Goal: Transaction & Acquisition: Purchase product/service

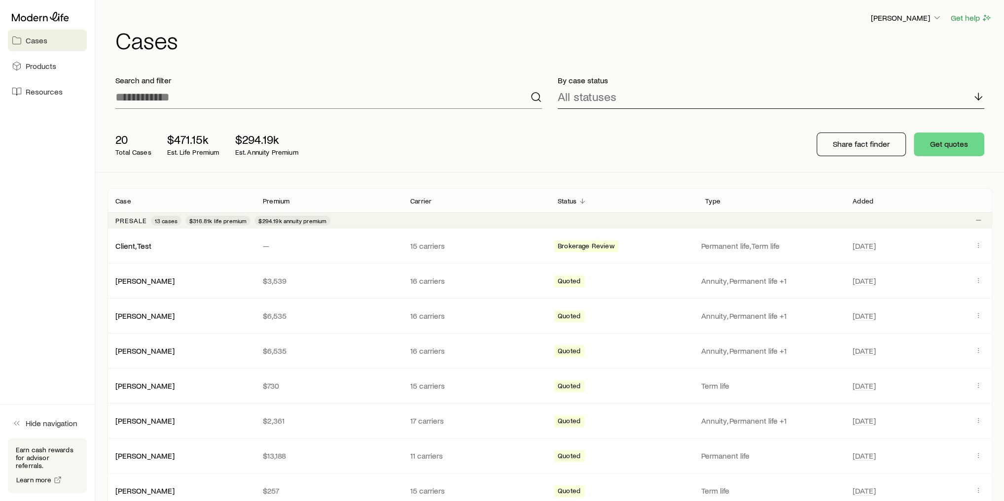
drag, startPoint x: 968, startPoint y: 7, endPoint x: 742, endPoint y: 85, distance: 239.5
click at [742, 85] on div "All statuses" at bounding box center [771, 97] width 427 height 24
click at [515, 150] on div "20 Total Cases $471.15k Est. Life Premium $294.19k Est. Annuity Premium Share f…" at bounding box center [549, 144] width 885 height 55
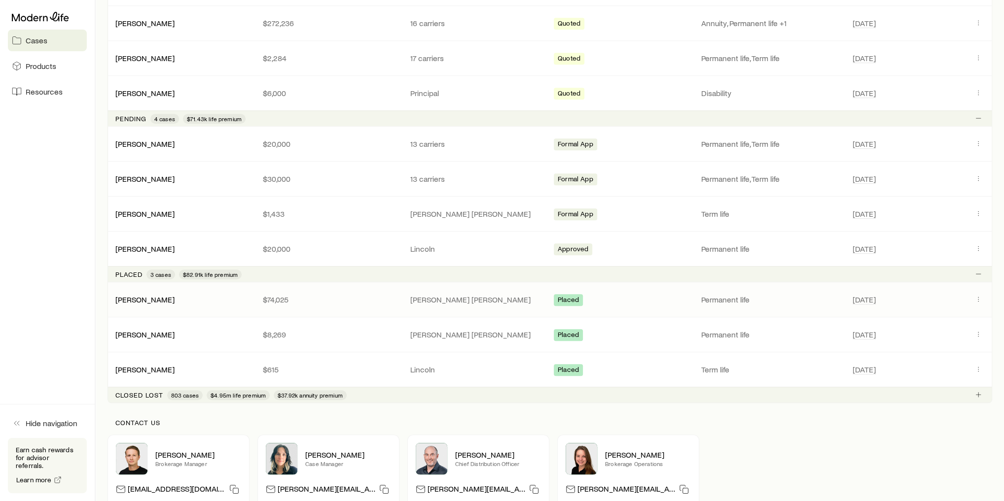
scroll to position [573, 0]
click at [167, 295] on link "[PERSON_NAME]" at bounding box center [145, 298] width 59 height 9
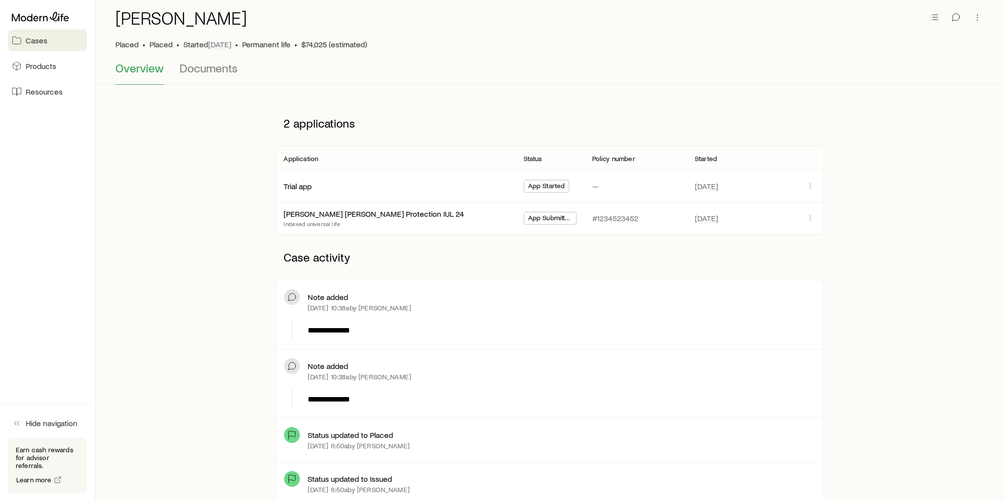
scroll to position [40, 0]
click at [226, 71] on span "Documents" at bounding box center [208, 68] width 58 height 14
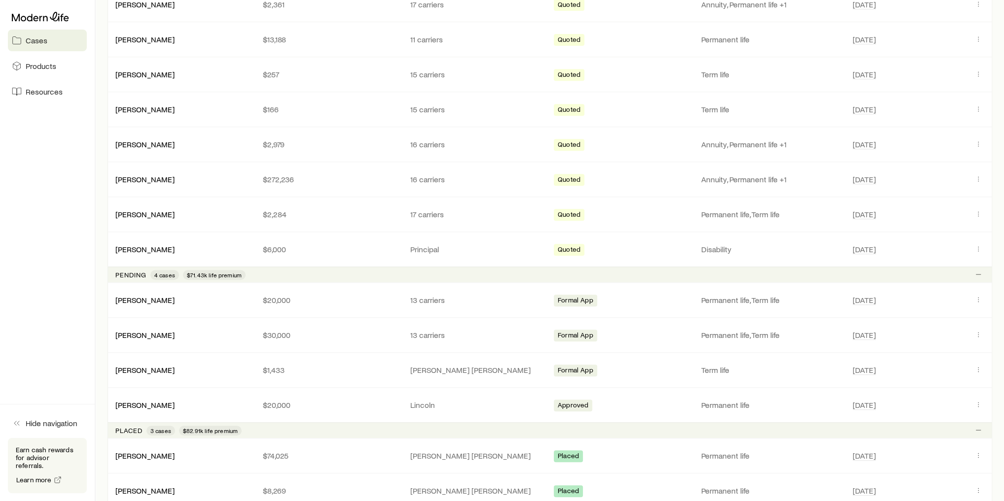
scroll to position [430, 0]
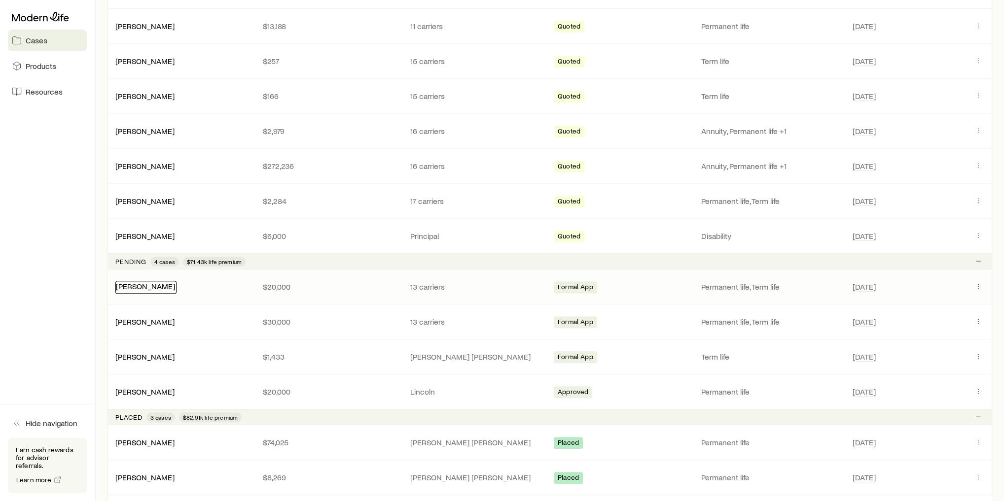
click at [144, 284] on link "[PERSON_NAME]" at bounding box center [145, 286] width 59 height 9
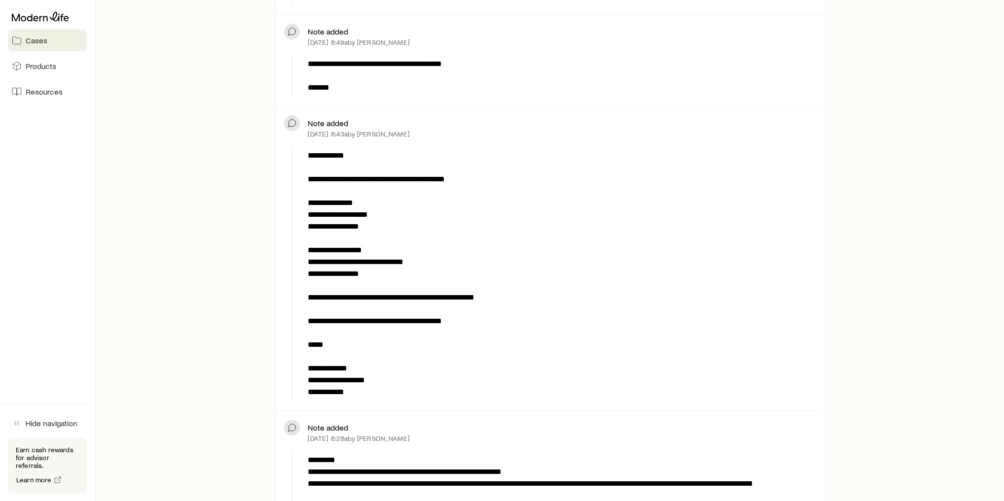
scroll to position [343, 0]
drag, startPoint x: 144, startPoint y: 284, endPoint x: 150, endPoint y: 330, distance: 46.7
click at [150, 330] on div "**********" at bounding box center [549, 328] width 877 height 1062
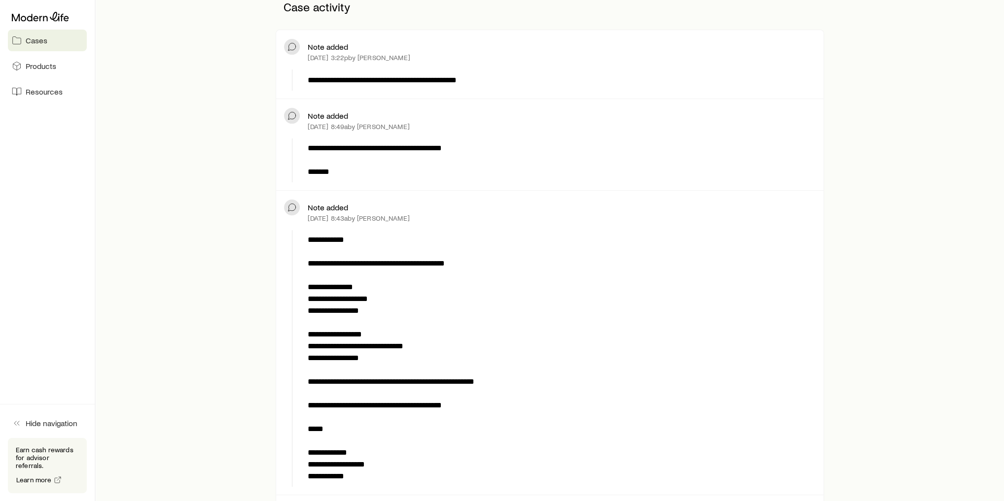
scroll to position [259, 0]
drag, startPoint x: 306, startPoint y: 215, endPoint x: 439, endPoint y: 205, distance: 134.0
click at [439, 205] on div "Note added [DATE] 8:43a by [PERSON_NAME]" at bounding box center [549, 212] width 531 height 28
click at [505, 237] on p "**********" at bounding box center [560, 358] width 504 height 249
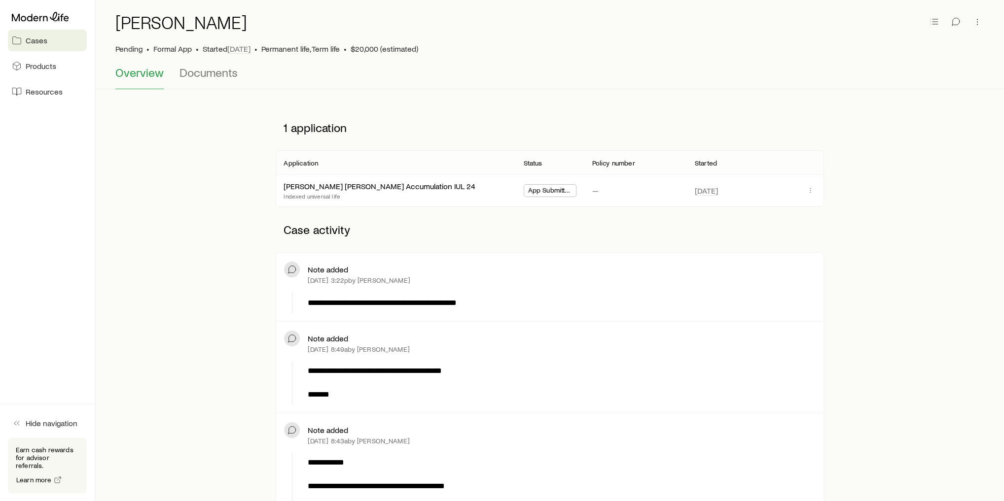
scroll to position [35, 0]
click at [959, 24] on icon "button" at bounding box center [956, 22] width 10 height 10
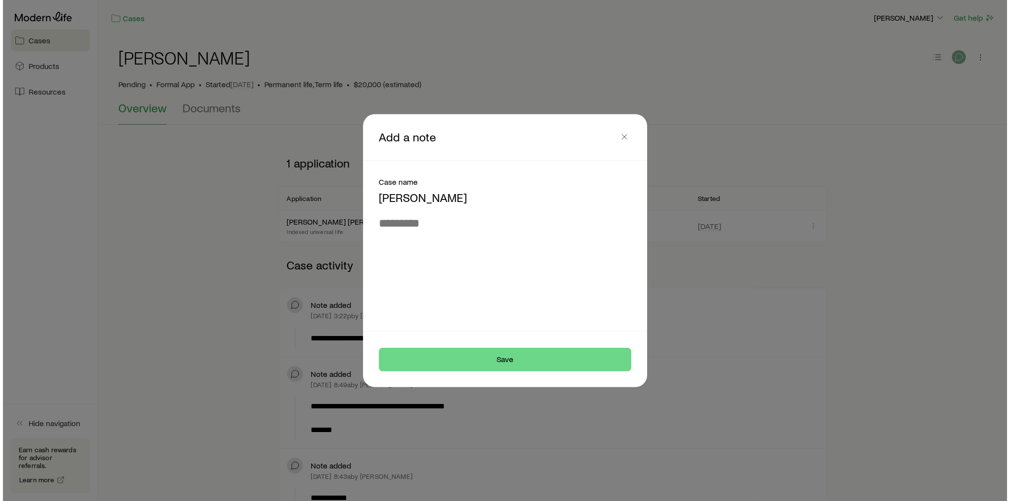
scroll to position [0, 0]
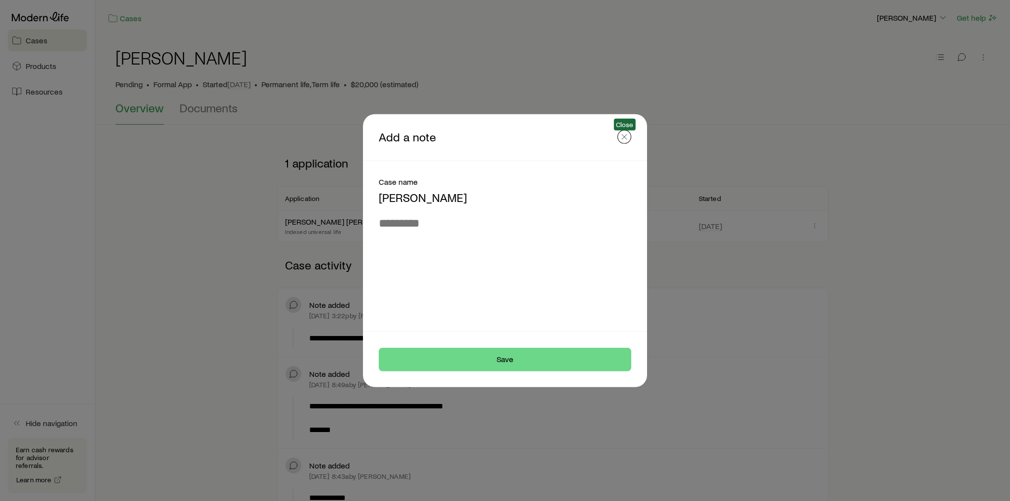
click at [625, 139] on icon "button" at bounding box center [624, 137] width 10 height 10
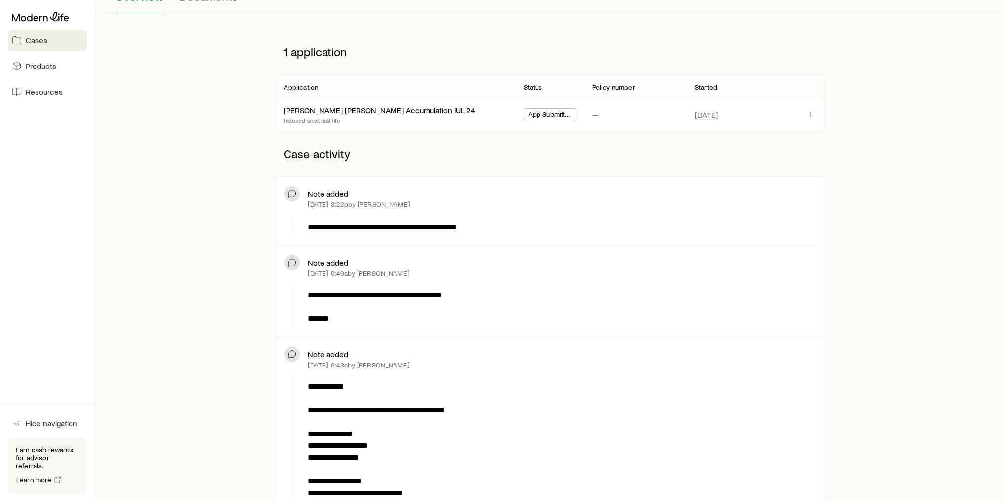
scroll to position [114, 0]
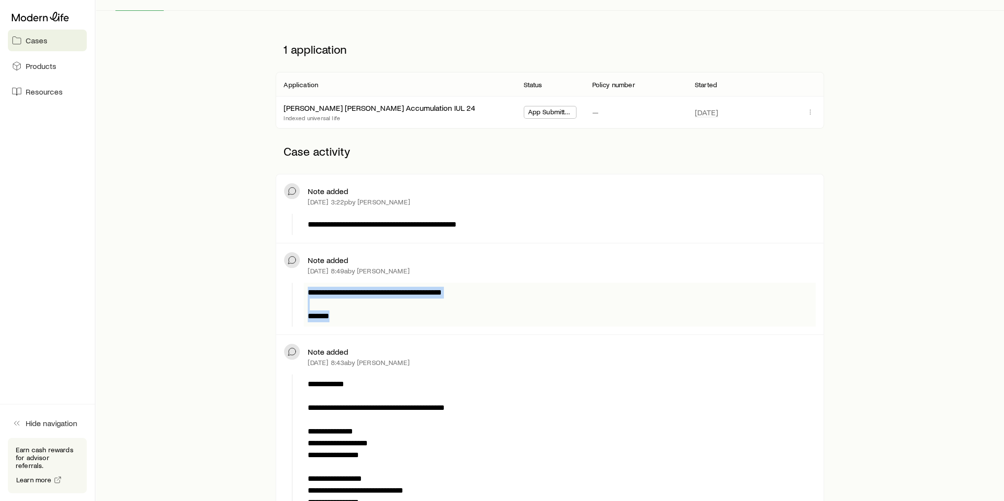
drag, startPoint x: 337, startPoint y: 312, endPoint x: 306, endPoint y: 285, distance: 41.6
click at [306, 285] on div "**********" at bounding box center [560, 305] width 512 height 44
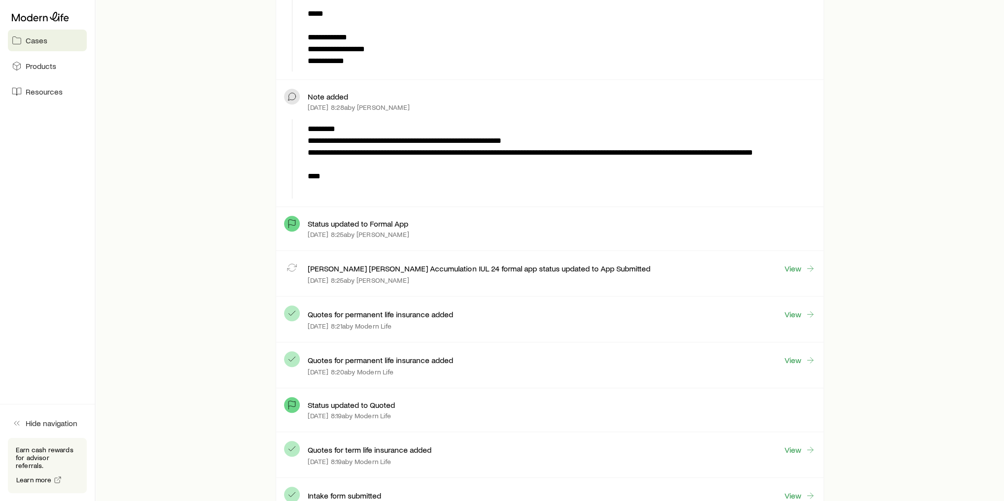
scroll to position [721, 0]
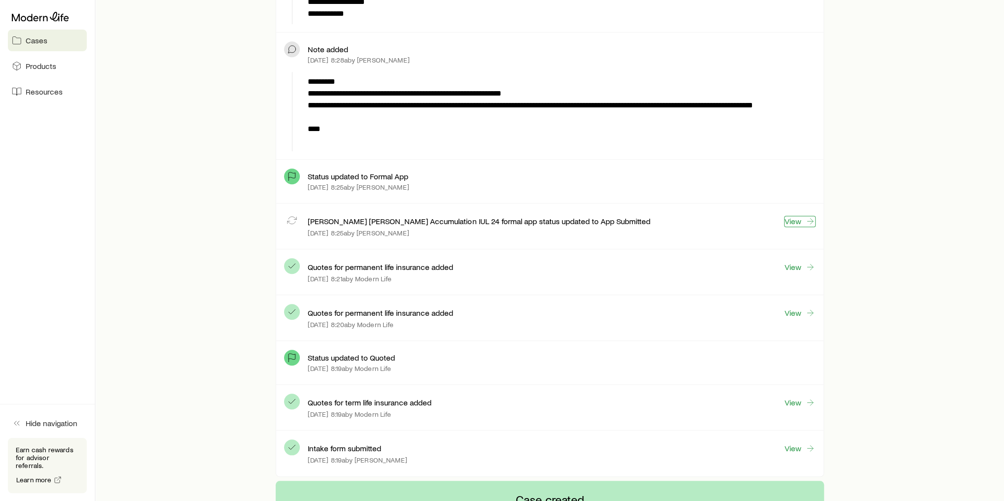
click at [798, 216] on link "View" at bounding box center [800, 221] width 32 height 11
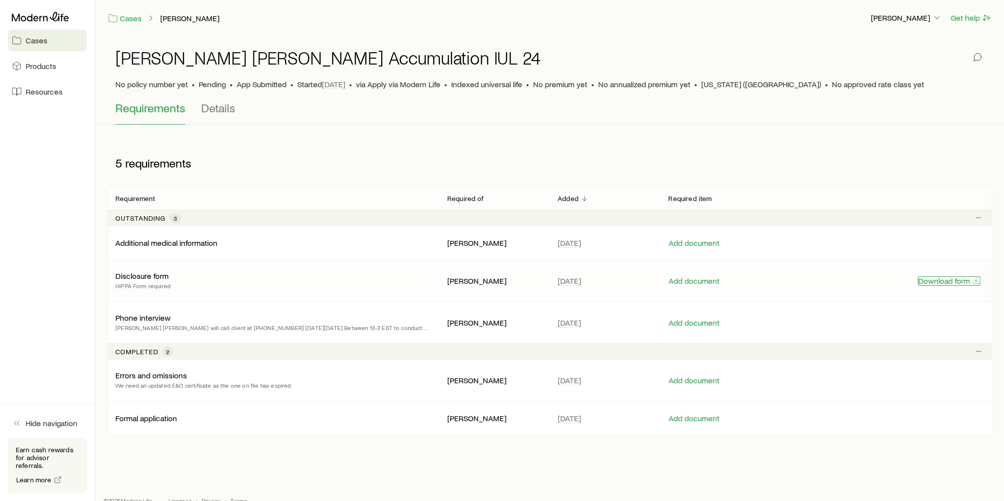
click at [946, 283] on button "Download form" at bounding box center [949, 281] width 63 height 9
click at [674, 278] on button "Add document" at bounding box center [694, 281] width 52 height 9
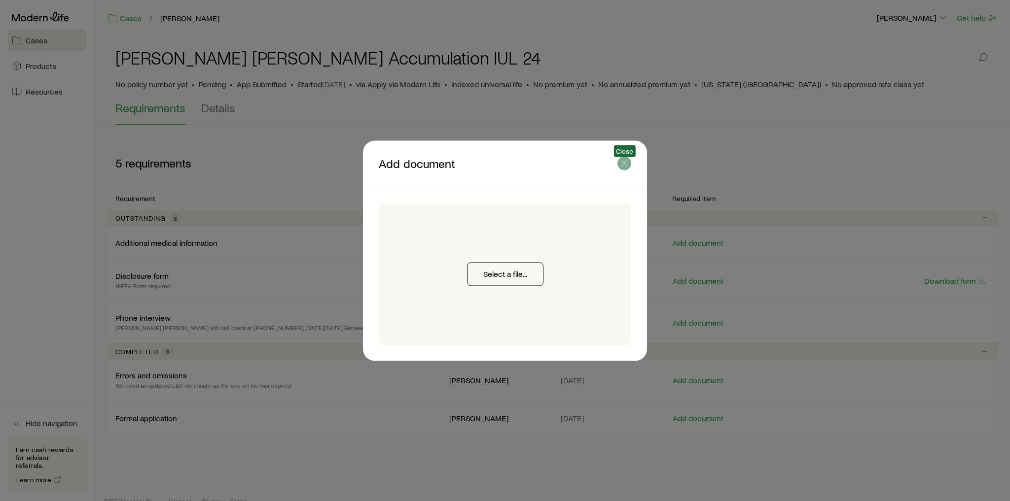
click at [624, 161] on icon "button" at bounding box center [624, 163] width 10 height 10
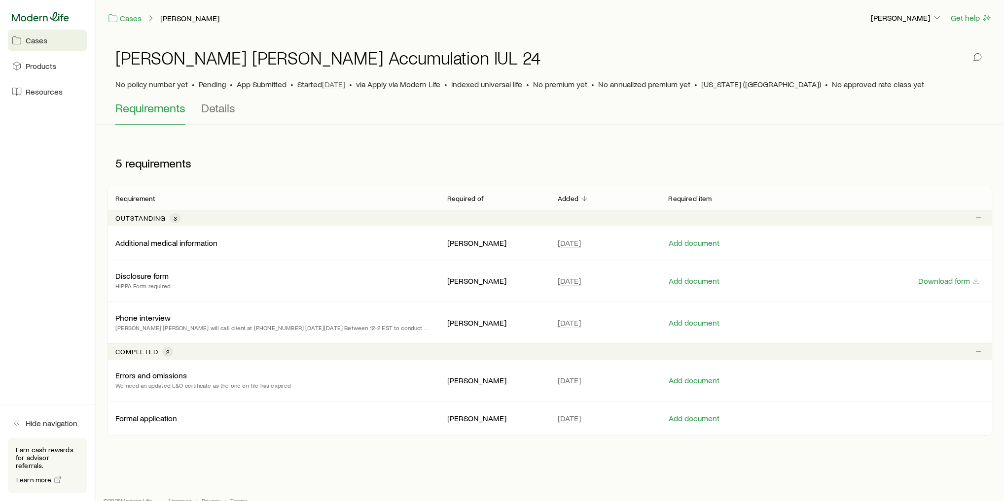
click at [50, 20] on icon at bounding box center [40, 17] width 57 height 10
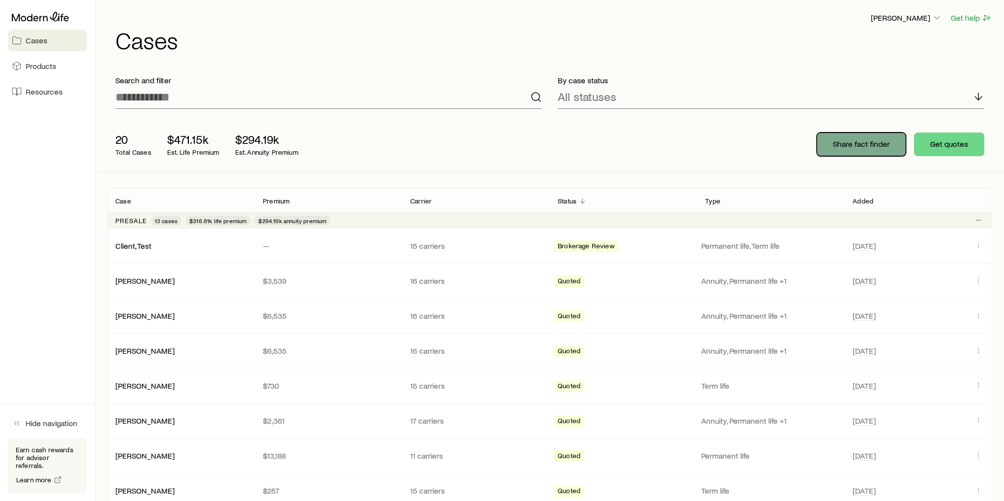
click at [862, 141] on p "Share fact finder" at bounding box center [861, 144] width 57 height 10
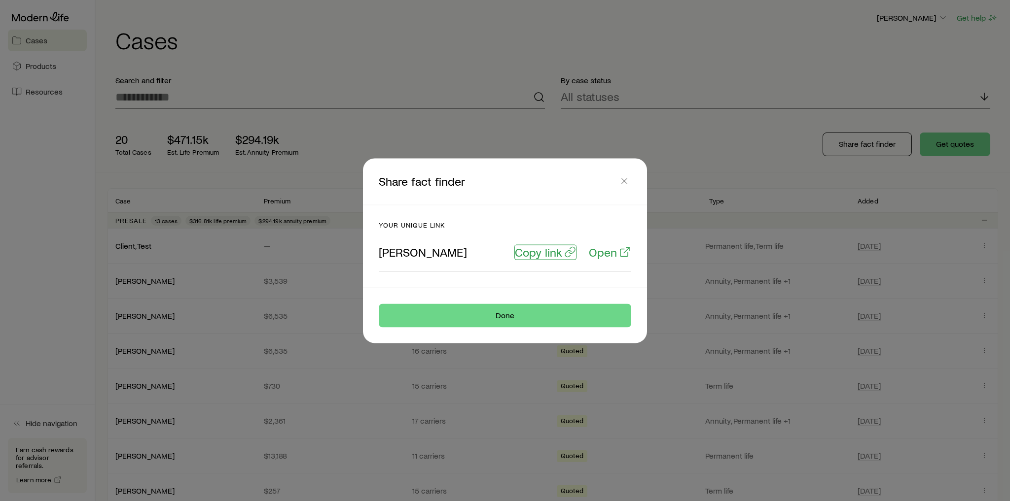
click at [539, 255] on p "Copy link" at bounding box center [538, 252] width 47 height 14
click at [623, 179] on icon "button" at bounding box center [624, 181] width 10 height 10
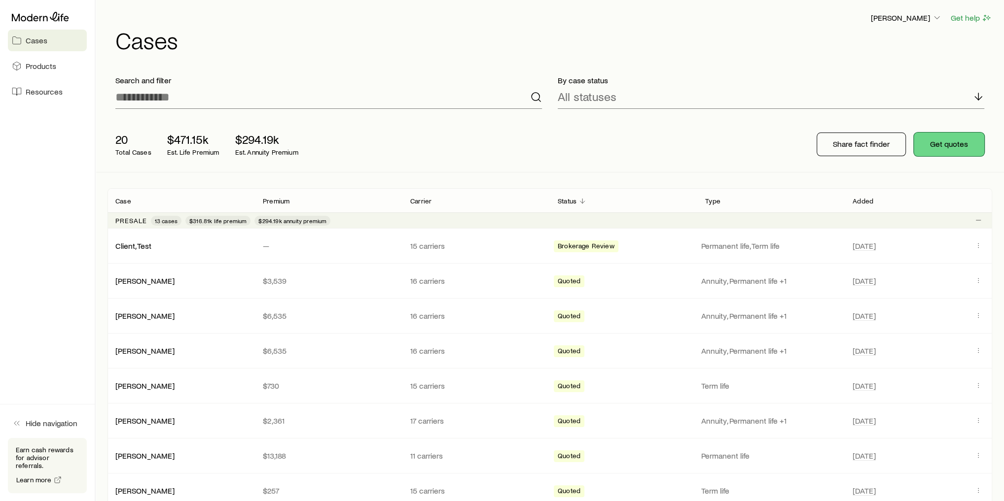
click at [962, 138] on button "Get quotes" at bounding box center [949, 145] width 71 height 24
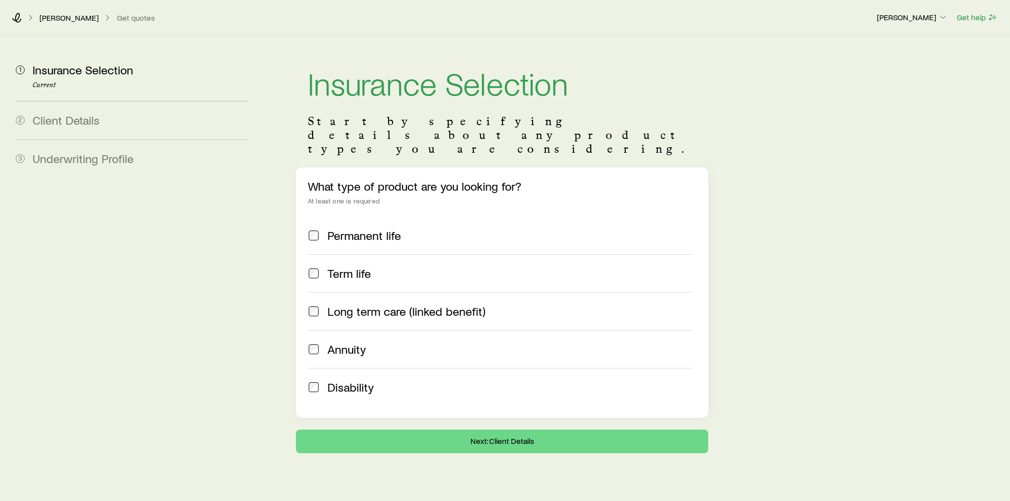
click at [408, 229] on div "Permanent life" at bounding box center [509, 236] width 365 height 14
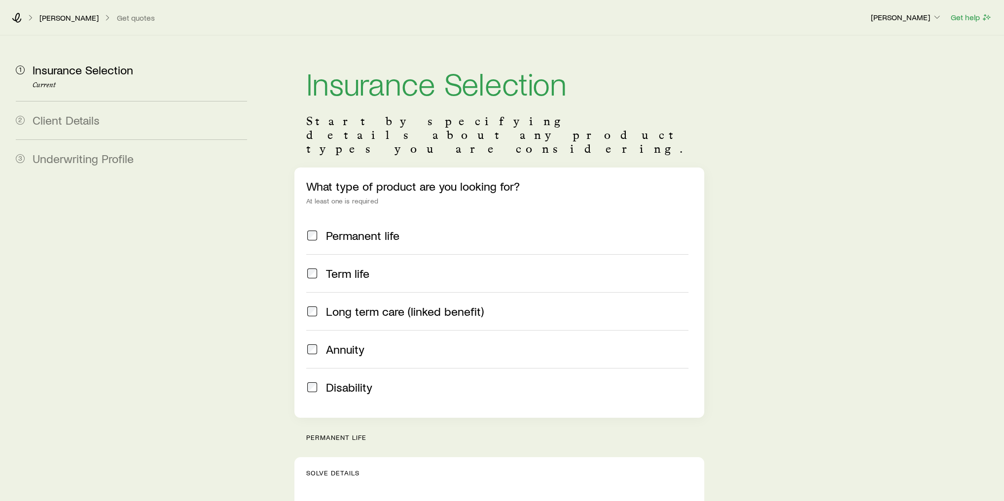
click at [408, 267] on div "Term life" at bounding box center [507, 274] width 362 height 14
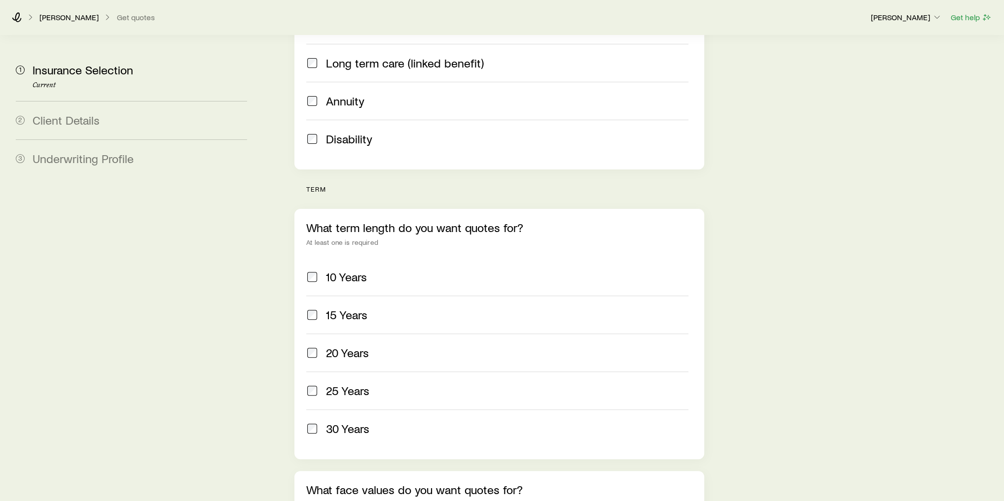
scroll to position [249, 0]
click at [374, 346] on div "20 Years" at bounding box center [507, 353] width 362 height 14
click at [365, 384] on span "25 Years" at bounding box center [347, 391] width 43 height 14
click at [369, 422] on span "30 Years" at bounding box center [347, 429] width 43 height 14
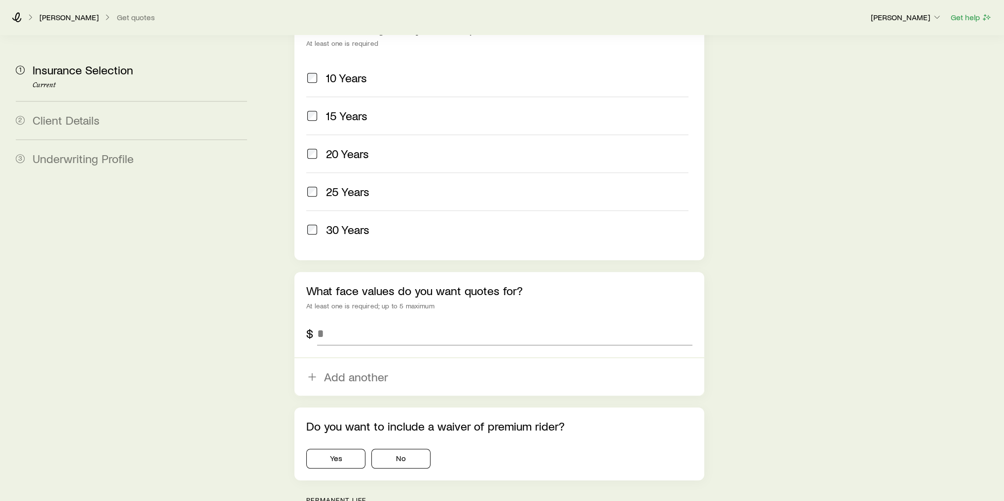
scroll to position [448, 0]
click at [334, 321] on input "tel" at bounding box center [504, 333] width 375 height 24
type input "*******"
click at [352, 449] on button "Yes" at bounding box center [335, 459] width 59 height 20
click at [354, 449] on button "Yes" at bounding box center [335, 459] width 59 height 20
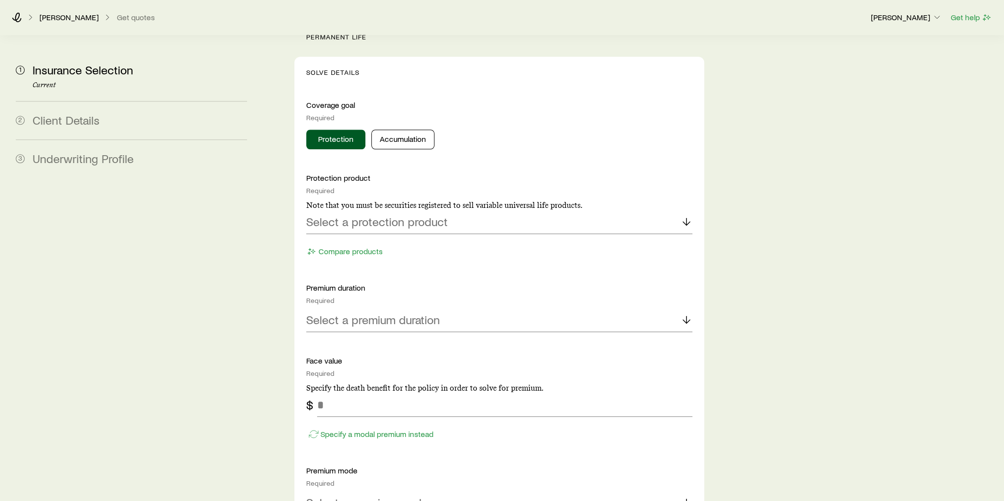
scroll to position [911, 0]
click at [405, 130] on button "Accumulation" at bounding box center [402, 140] width 63 height 20
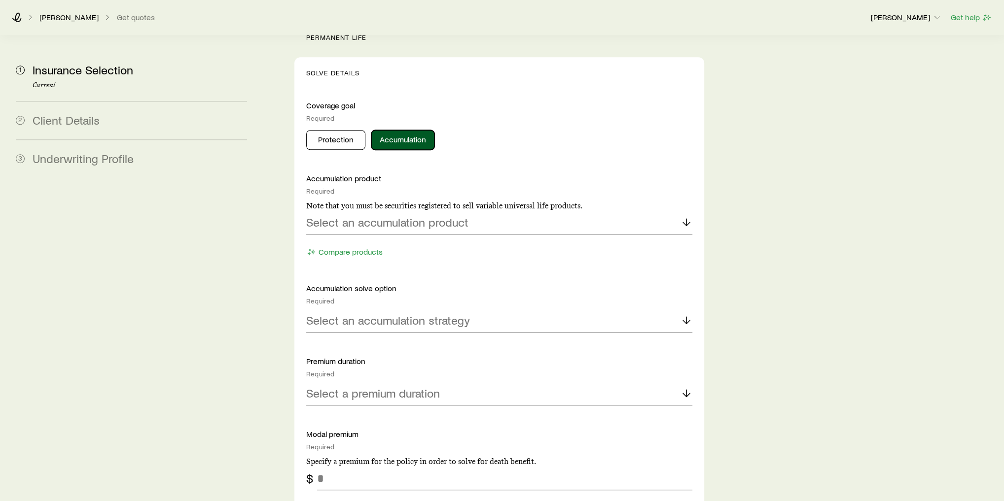
click at [405, 130] on button "Accumulation" at bounding box center [402, 140] width 63 height 20
click at [423, 215] on p "Select an accumulation product" at bounding box center [387, 222] width 162 height 14
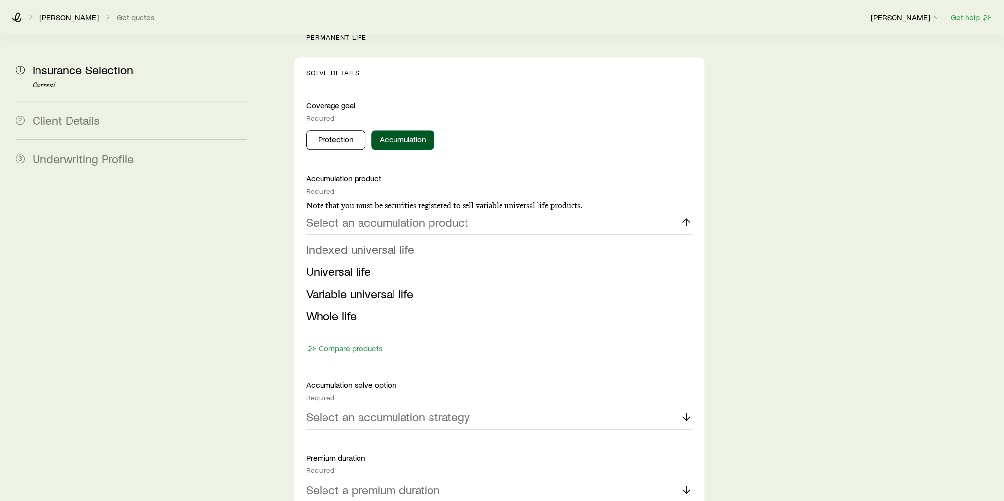
click at [394, 242] on span "Indexed universal life" at bounding box center [360, 249] width 108 height 14
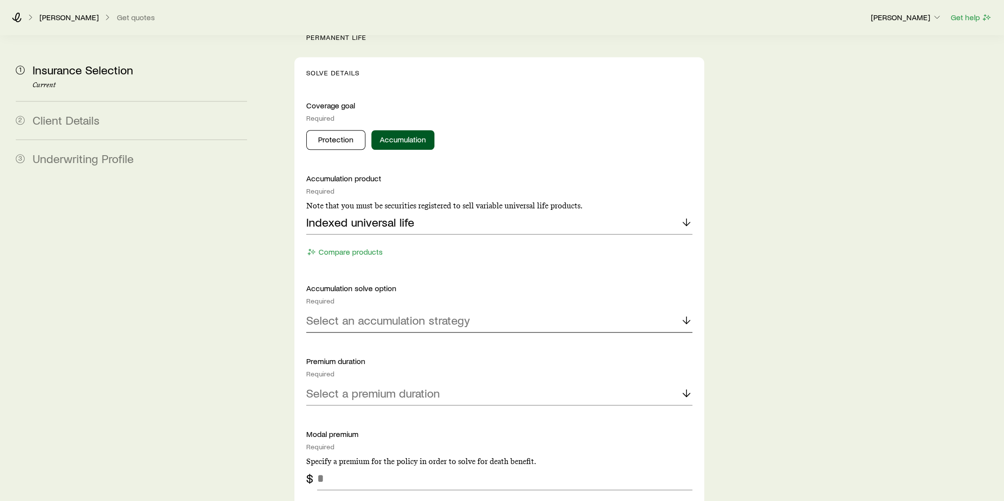
click at [387, 314] on p "Select an accumulation strategy" at bounding box center [388, 321] width 164 height 14
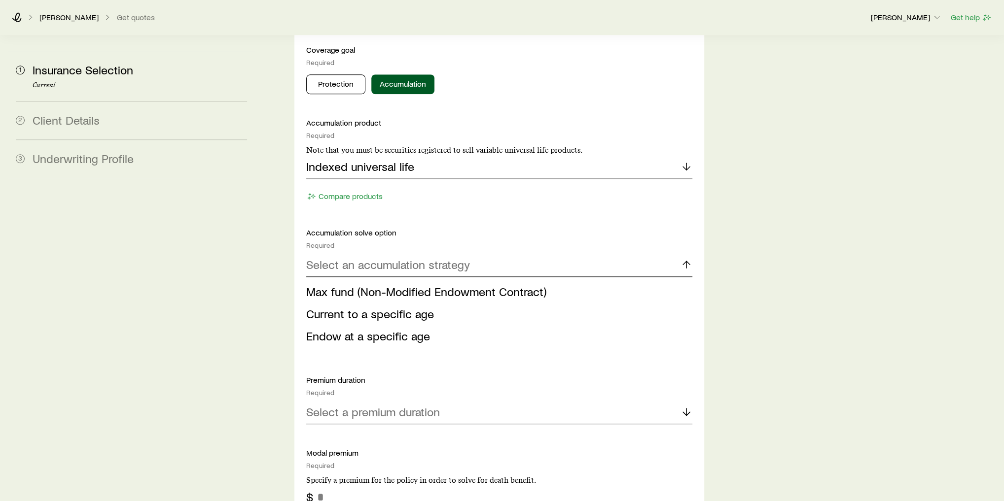
scroll to position [967, 0]
click at [392, 306] on span "Current to a specific age" at bounding box center [370, 313] width 128 height 14
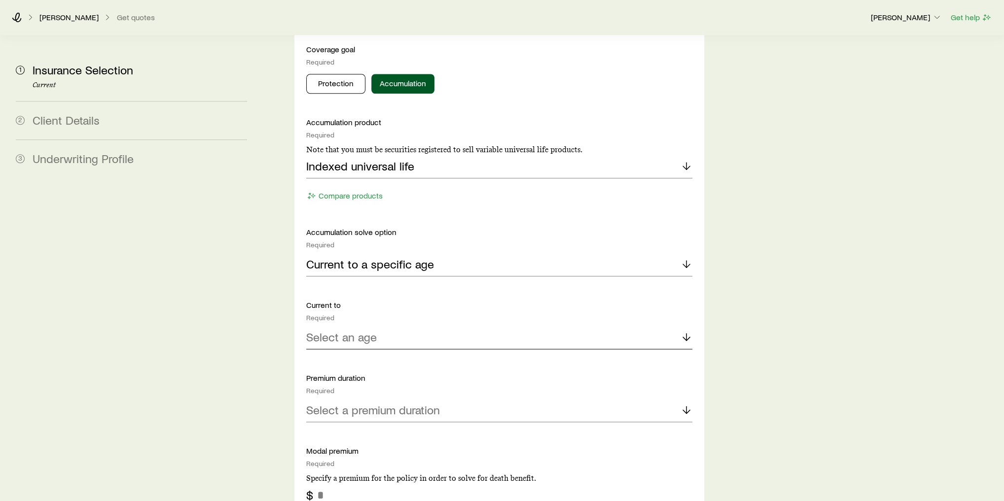
click at [396, 326] on div "Select an age" at bounding box center [499, 338] width 386 height 24
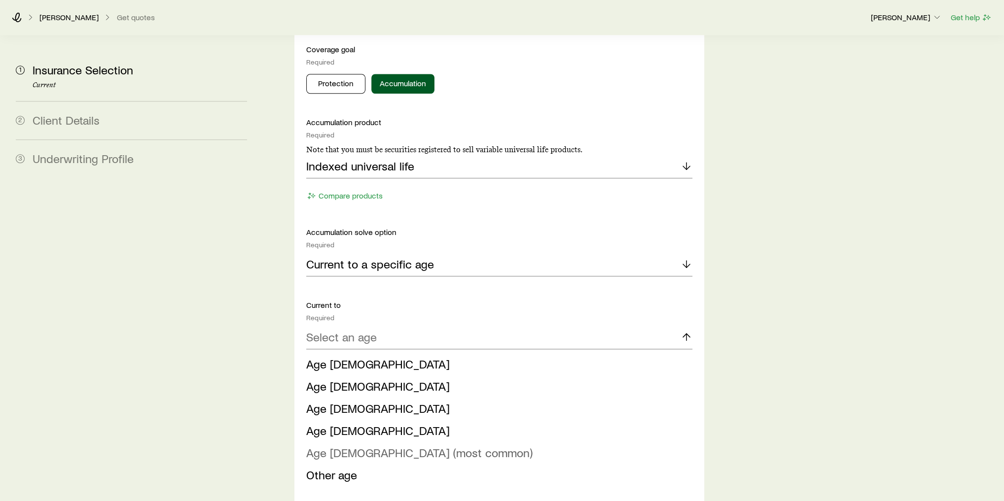
click at [364, 446] on span "Age [DEMOGRAPHIC_DATA] (most common)" at bounding box center [419, 453] width 226 height 14
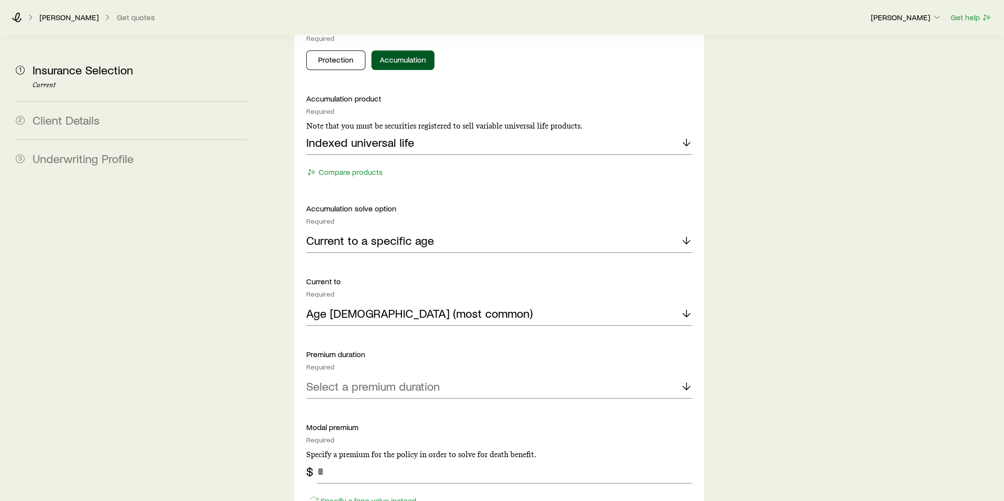
scroll to position [991, 0]
click at [375, 379] on p "Select a premium duration" at bounding box center [373, 386] width 134 height 14
click at [441, 229] on div "Current to a specific age" at bounding box center [499, 241] width 386 height 24
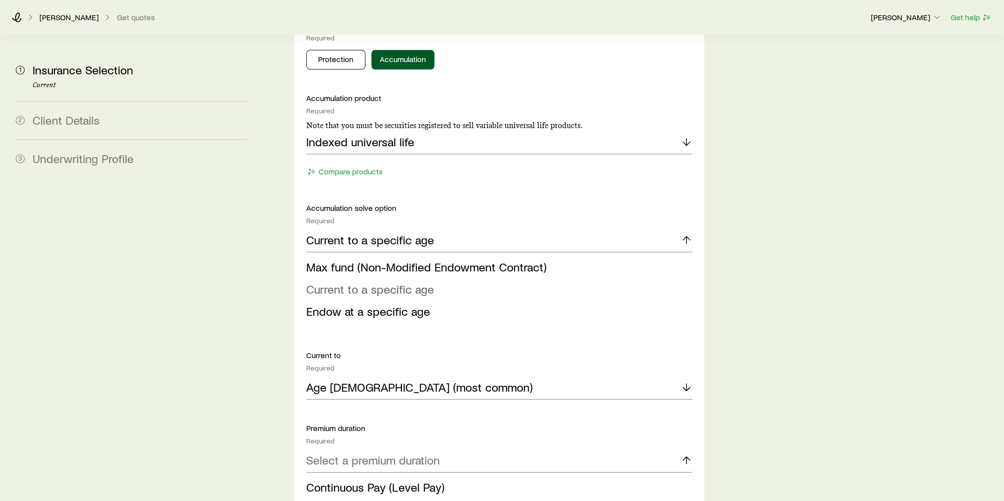
click at [414, 282] on span "Current to a specific age" at bounding box center [370, 289] width 128 height 14
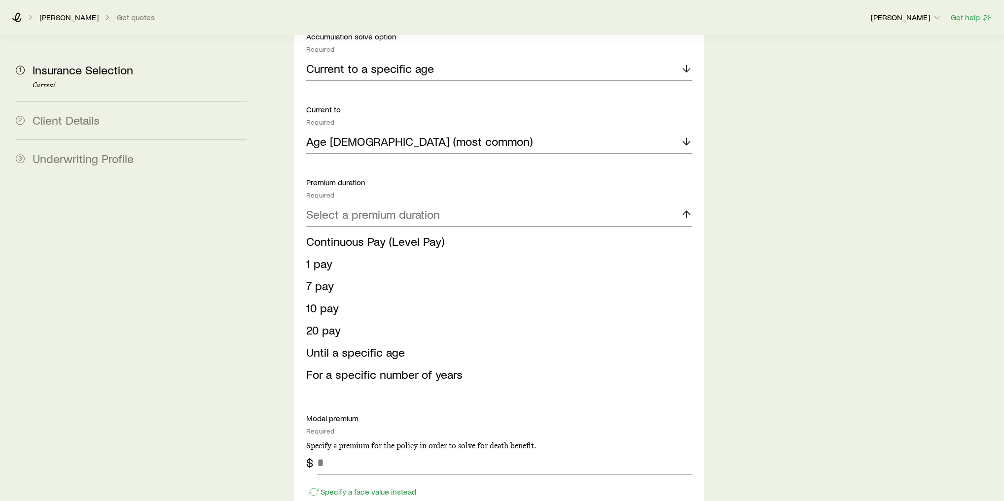
scroll to position [1163, 0]
click at [367, 319] on li "20 pay" at bounding box center [496, 330] width 380 height 22
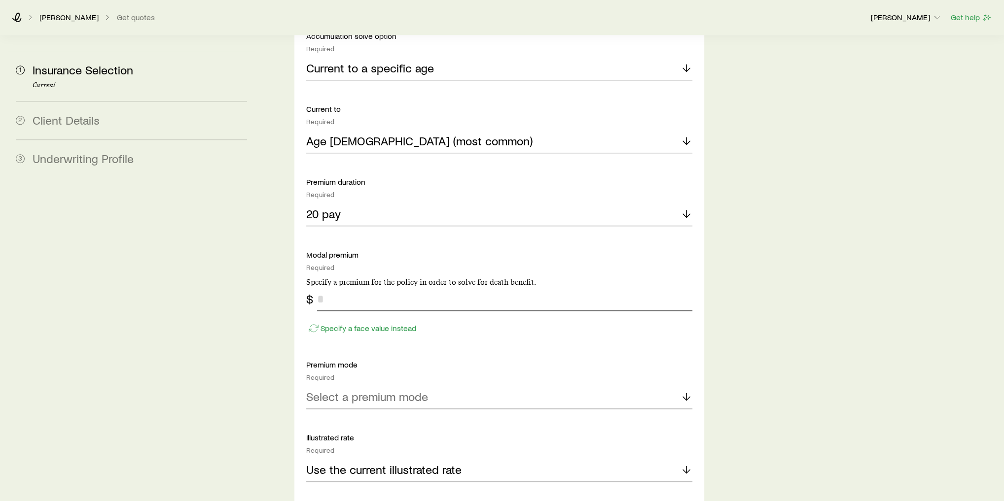
click at [375, 287] on input "tel" at bounding box center [504, 299] width 375 height 24
type input "*****"
click at [404, 390] on p "Select a premium mode" at bounding box center [367, 397] width 122 height 14
click at [354, 413] on li "Annual" at bounding box center [496, 424] width 380 height 22
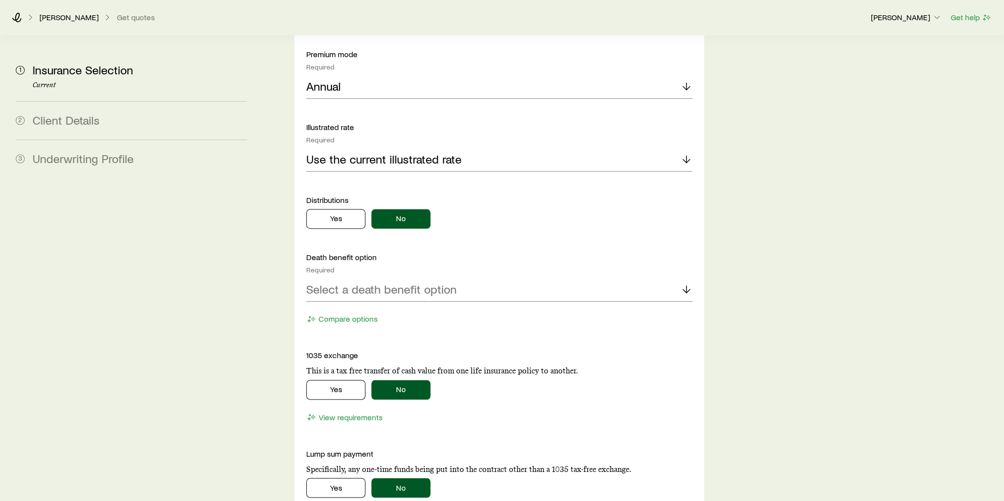
scroll to position [1505, 0]
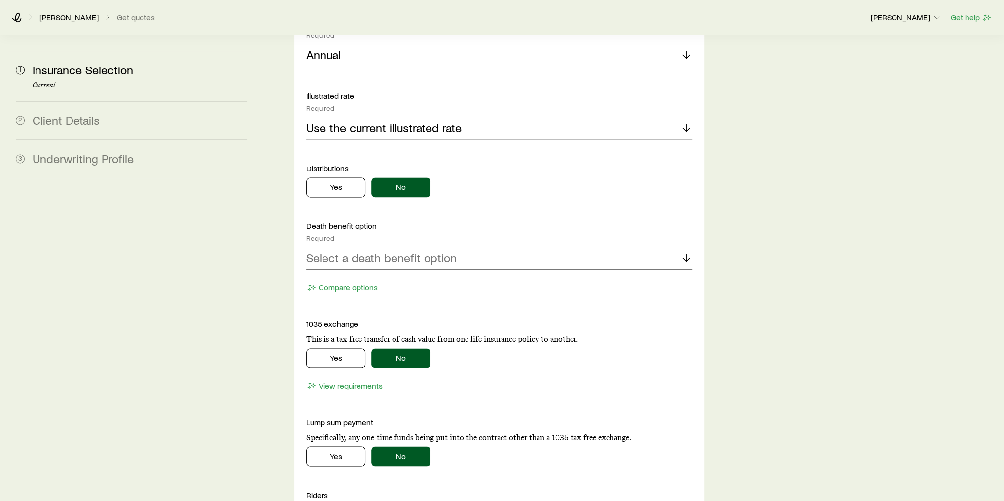
click at [449, 251] on p "Select a death benefit option" at bounding box center [381, 258] width 150 height 14
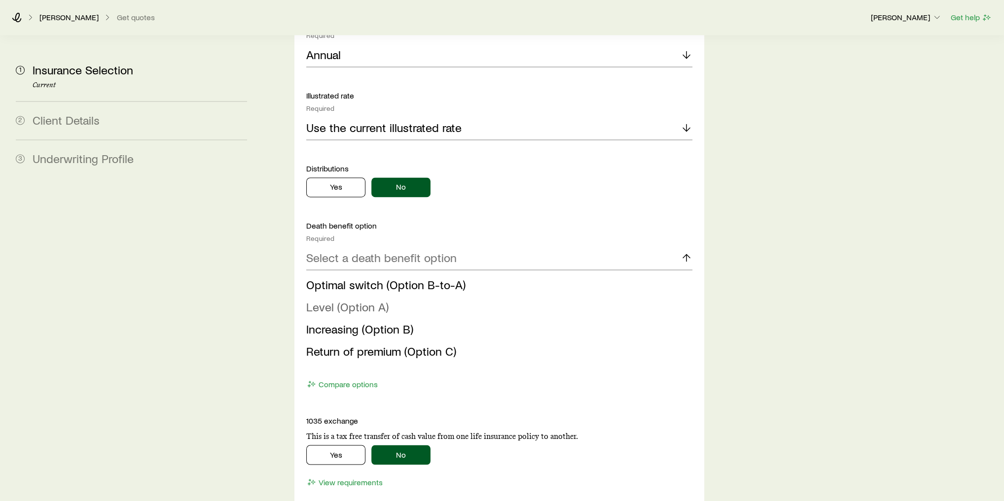
click at [385, 300] on span "Level (Option A)" at bounding box center [347, 307] width 82 height 14
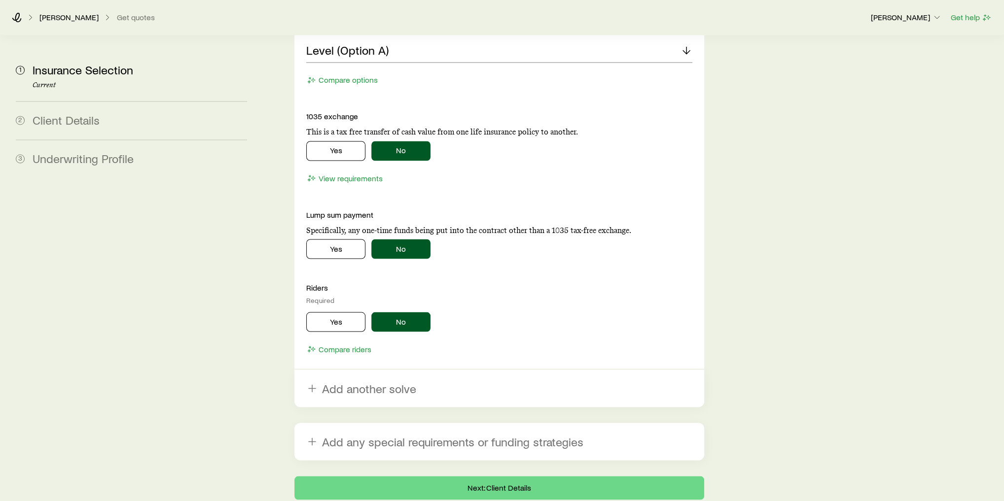
scroll to position [1713, 0]
click at [334, 312] on button "Yes" at bounding box center [335, 322] width 59 height 20
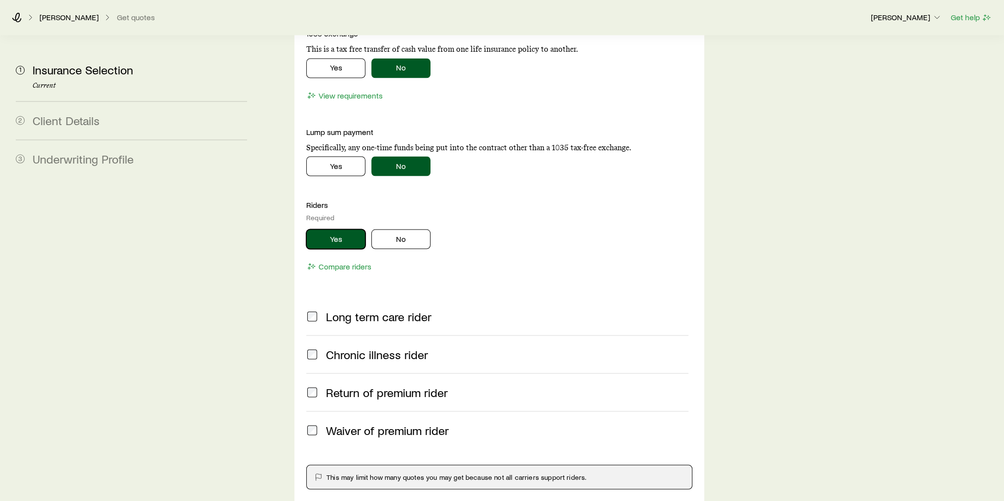
scroll to position [1797, 0]
click at [399, 228] on button "No" at bounding box center [400, 238] width 59 height 20
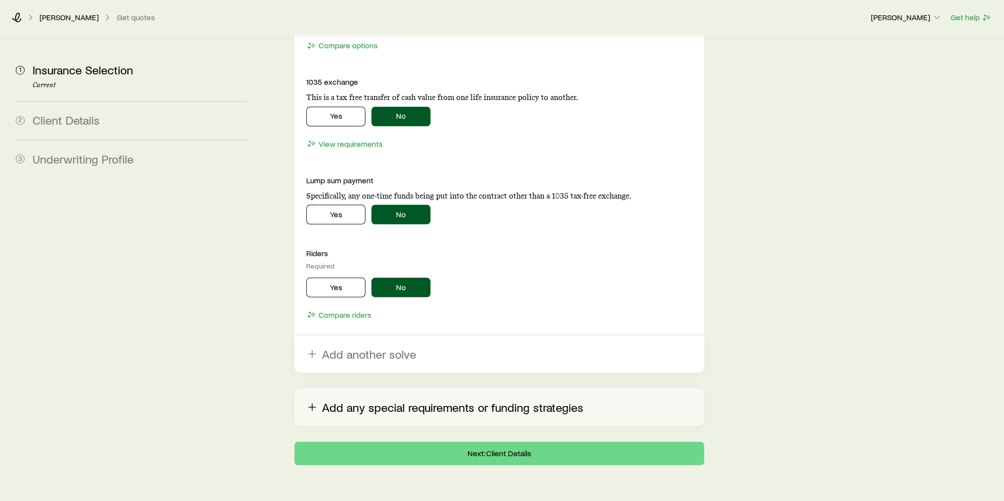
click at [489, 389] on button "Add any special requirements or funding strategies" at bounding box center [499, 407] width 410 height 37
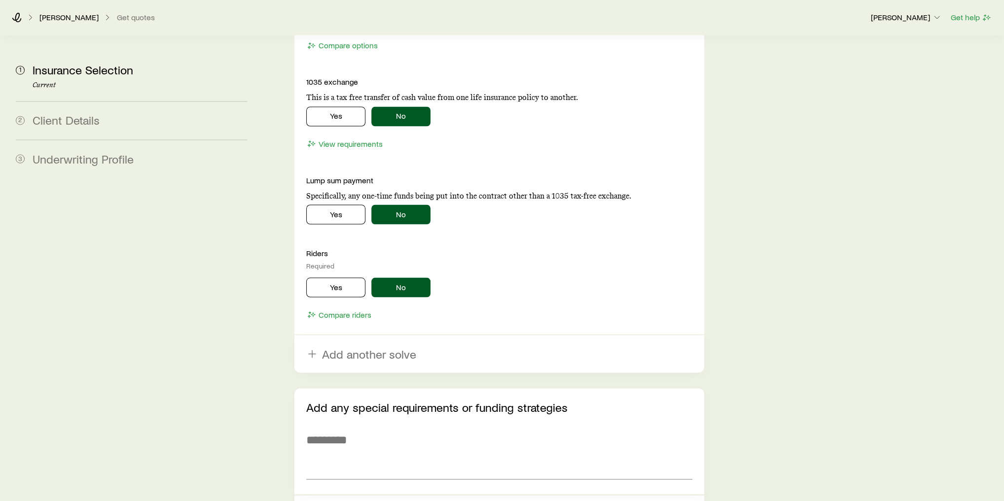
scroll to position [1854, 0]
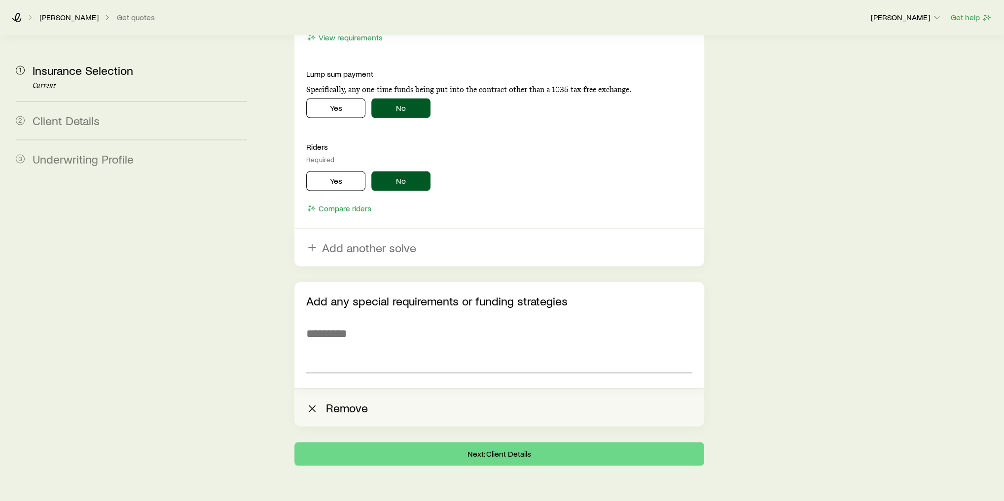
click at [337, 389] on button "Remove" at bounding box center [499, 407] width 410 height 37
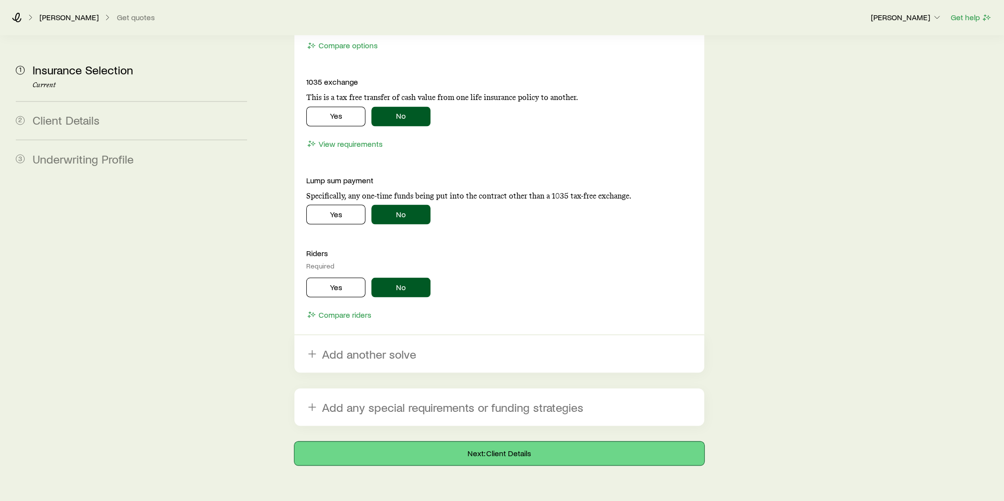
click at [424, 442] on button "Next: Client Details" at bounding box center [499, 454] width 410 height 24
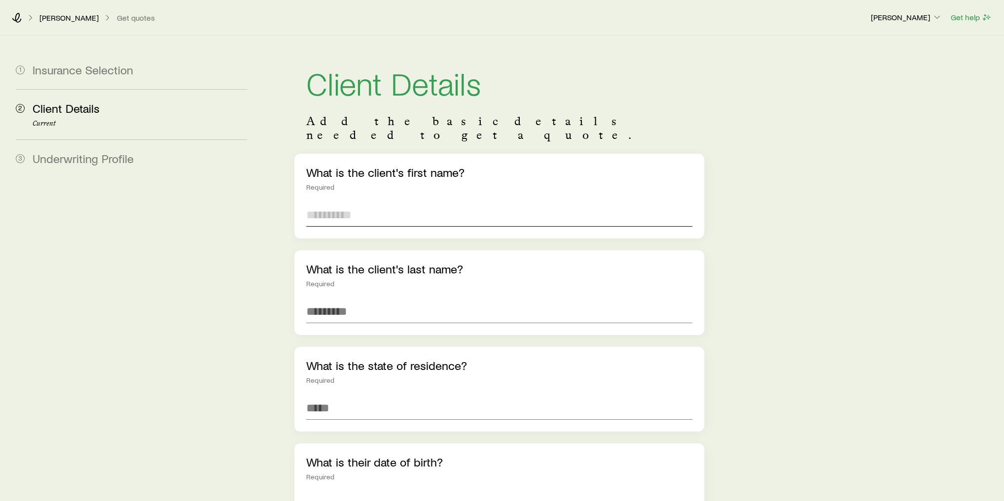
click at [403, 203] on input "text" at bounding box center [499, 215] width 386 height 24
type input "******"
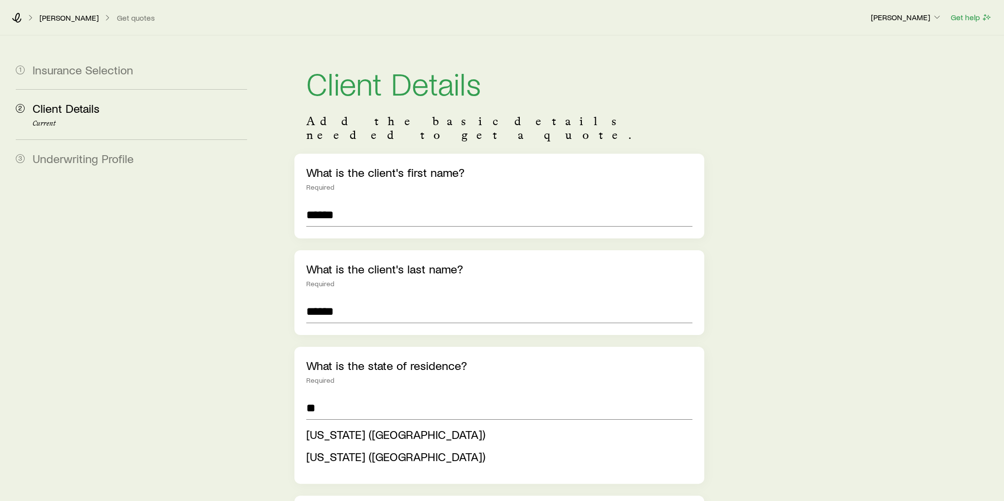
click at [377, 428] on span "[US_STATE] ([GEOGRAPHIC_DATA])" at bounding box center [395, 435] width 179 height 14
type input "**********"
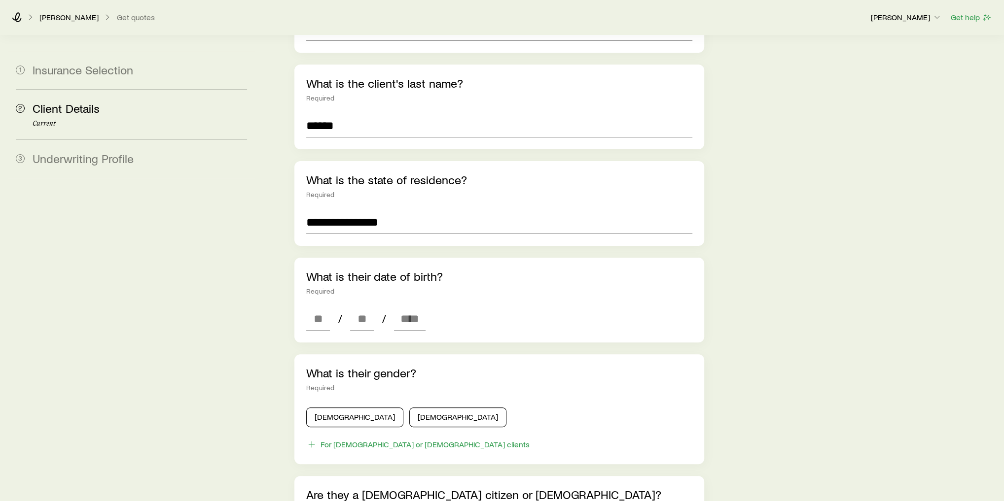
scroll to position [186, 0]
click at [311, 307] on input at bounding box center [318, 319] width 24 height 24
type input "**"
type input "*"
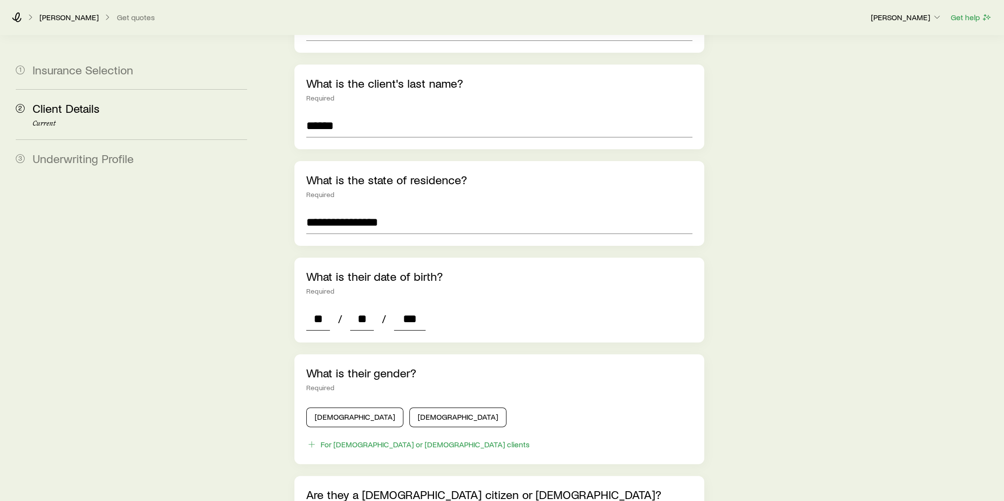
type input "****"
type input "*"
type input "****"
click at [342, 408] on button "[DEMOGRAPHIC_DATA]" at bounding box center [354, 418] width 97 height 20
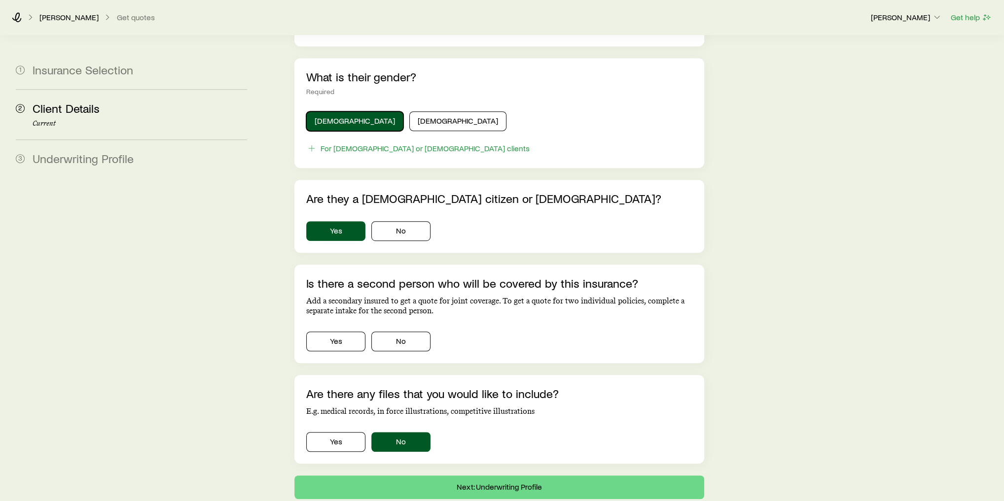
scroll to position [483, 0]
click at [402, 341] on div "Is there a second person who will be covered by this insurance? Add a secondary…" at bounding box center [499, 313] width 410 height 99
drag, startPoint x: 402, startPoint y: 337, endPoint x: 404, endPoint y: 331, distance: 6.2
click at [404, 331] on div "Is there a second person who will be covered by this insurance? Add a secondary…" at bounding box center [499, 313] width 410 height 99
click at [404, 331] on button "No" at bounding box center [400, 341] width 59 height 20
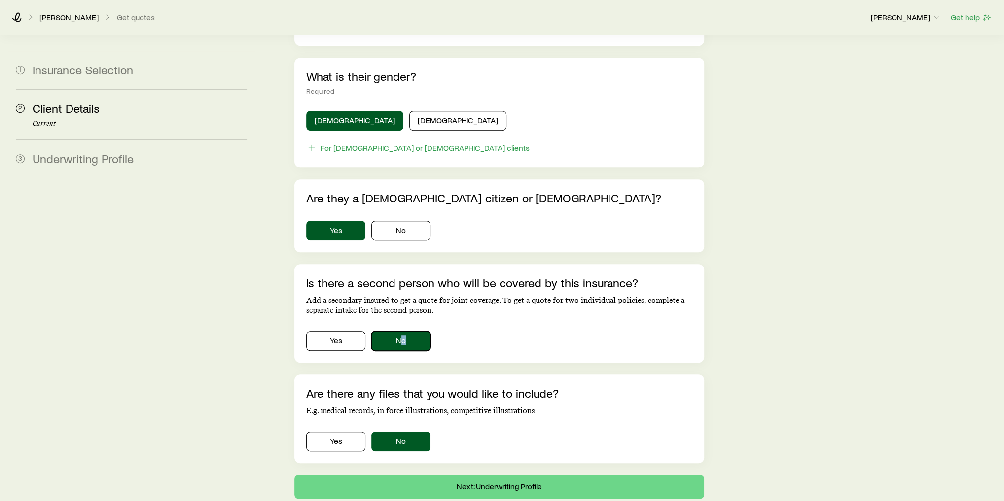
scroll to position [533, 0]
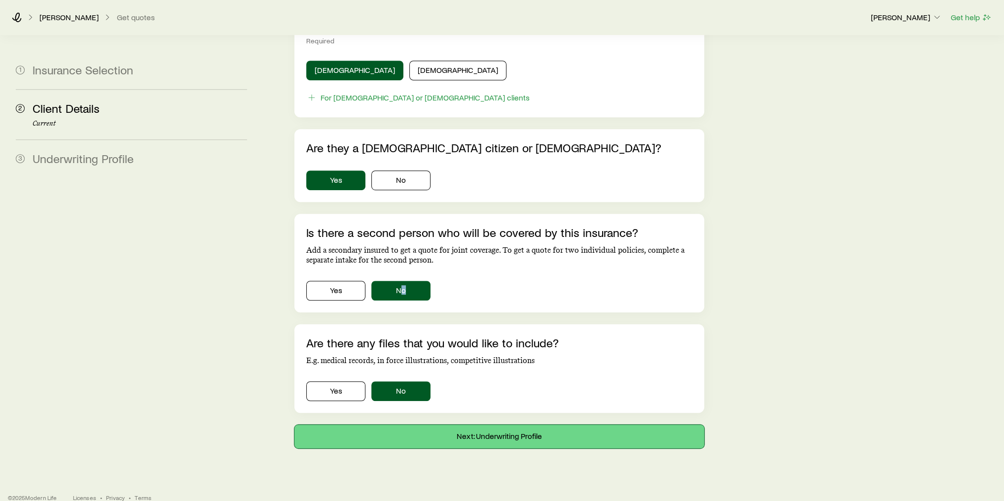
click at [434, 425] on button "Next: Underwriting Profile" at bounding box center [499, 437] width 410 height 24
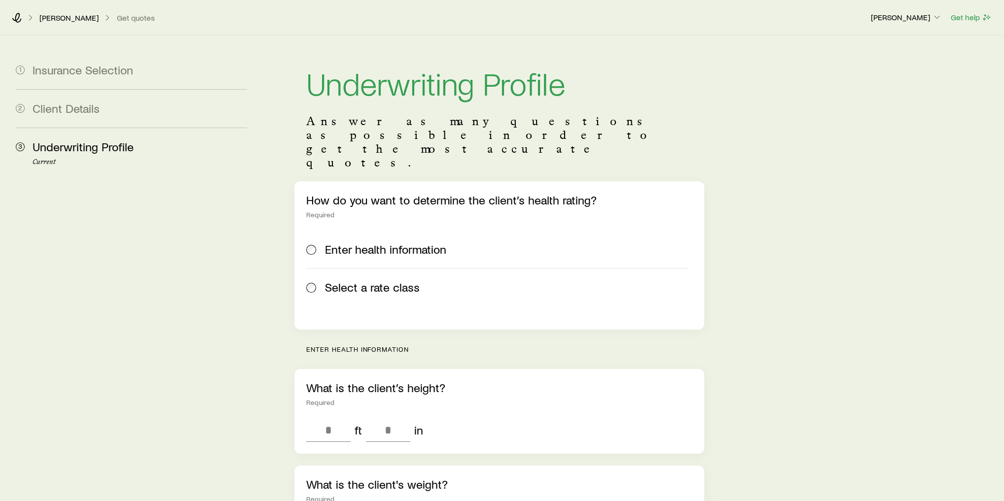
click at [366, 281] on span "Select a rate class" at bounding box center [372, 288] width 95 height 14
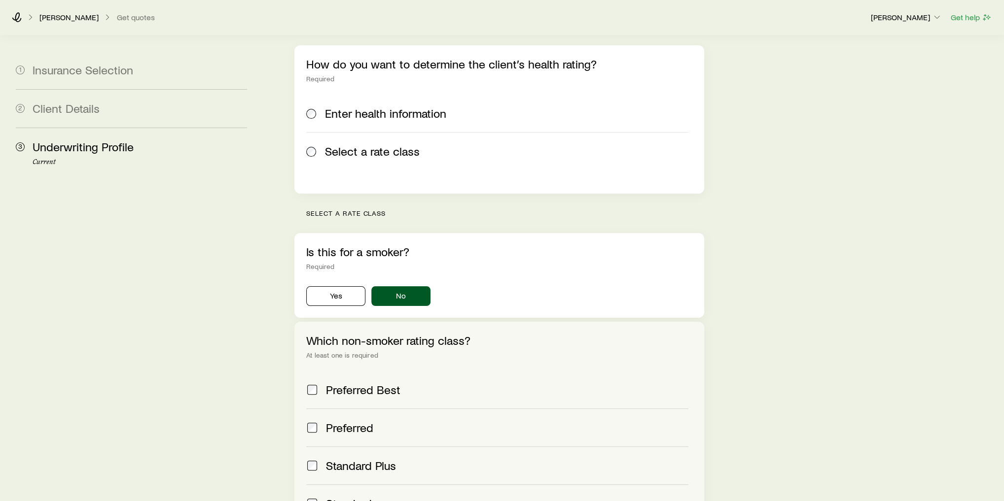
scroll to position [270, 0]
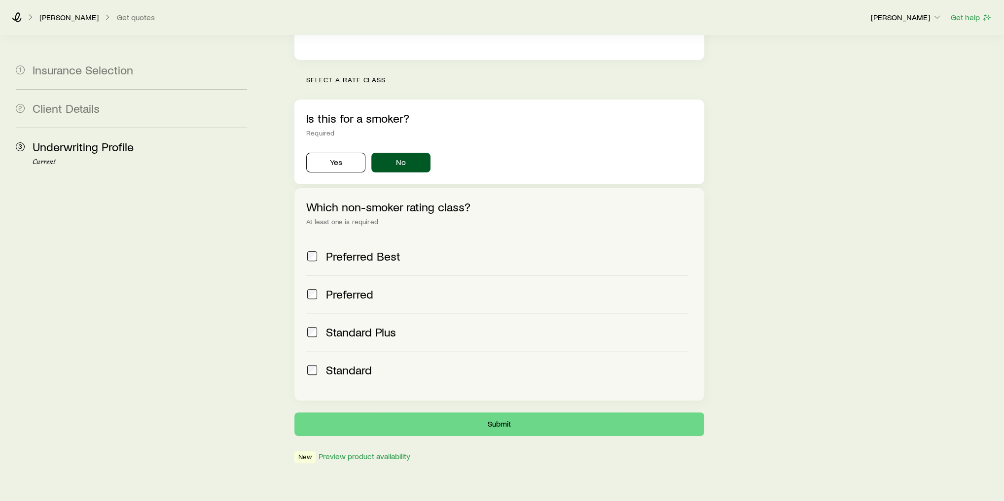
drag, startPoint x: 353, startPoint y: 345, endPoint x: 354, endPoint y: 302, distance: 42.4
click at [354, 302] on div "Preferred Best Preferred Standard Plus Standard" at bounding box center [499, 313] width 386 height 151
click at [354, 325] on span "Standard Plus" at bounding box center [361, 332] width 70 height 14
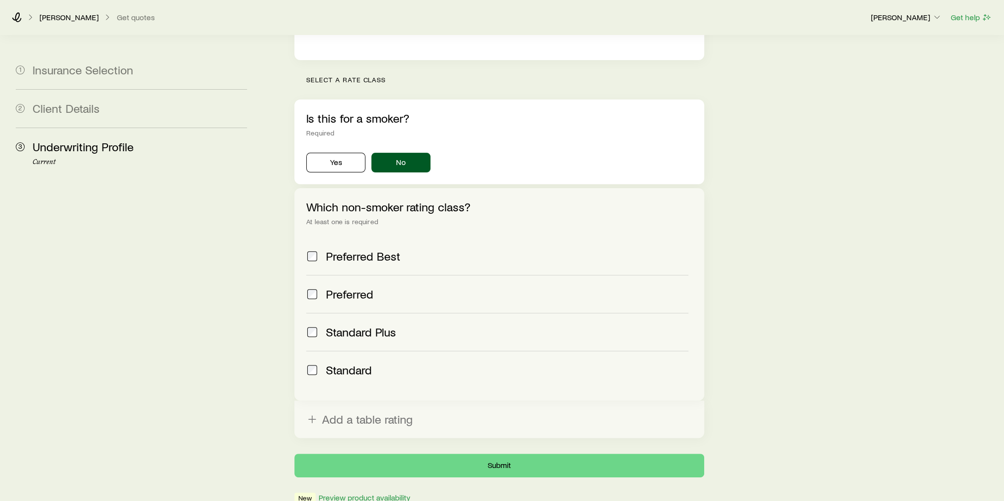
click at [352, 275] on label "Preferred" at bounding box center [497, 294] width 382 height 38
click at [354, 363] on span "Standard" at bounding box center [349, 370] width 46 height 14
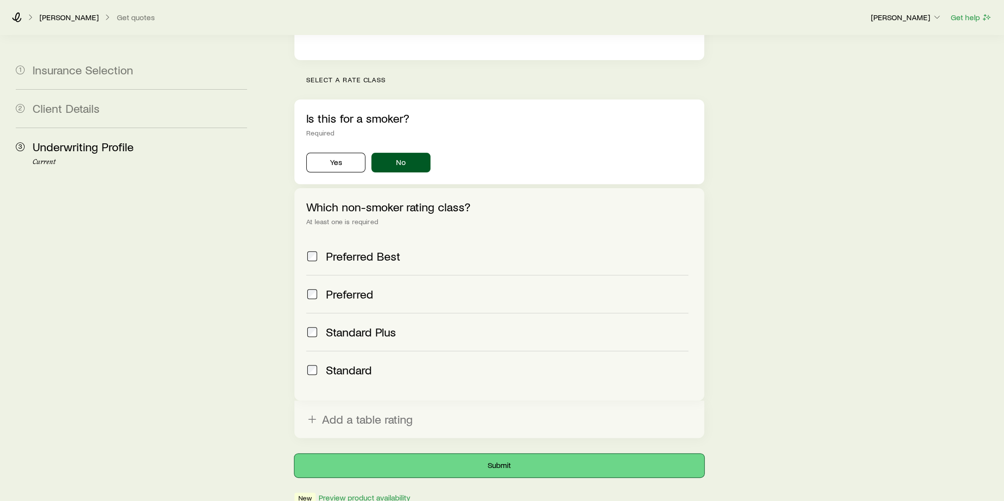
click at [461, 454] on button "Submit" at bounding box center [499, 466] width 410 height 24
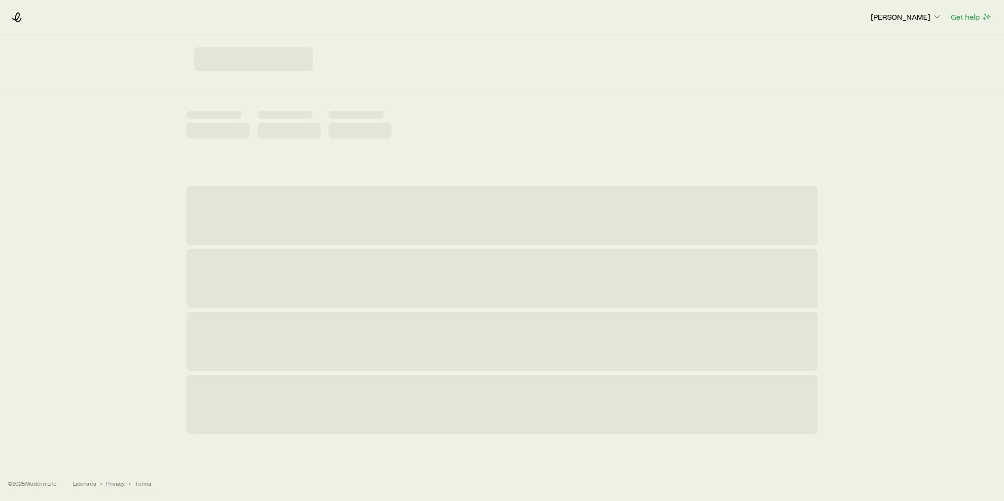
scroll to position [0, 0]
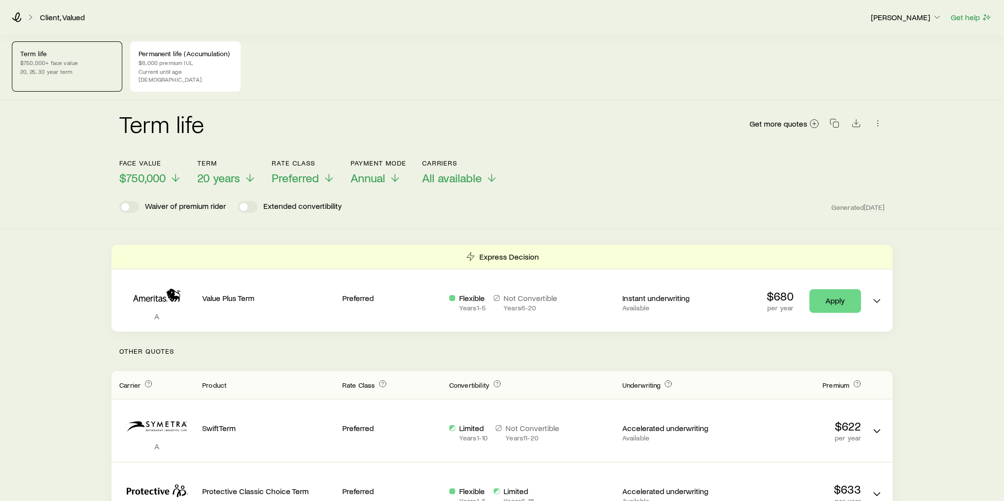
scroll to position [0, 0]
click at [167, 174] on p "$750,000" at bounding box center [150, 180] width 62 height 14
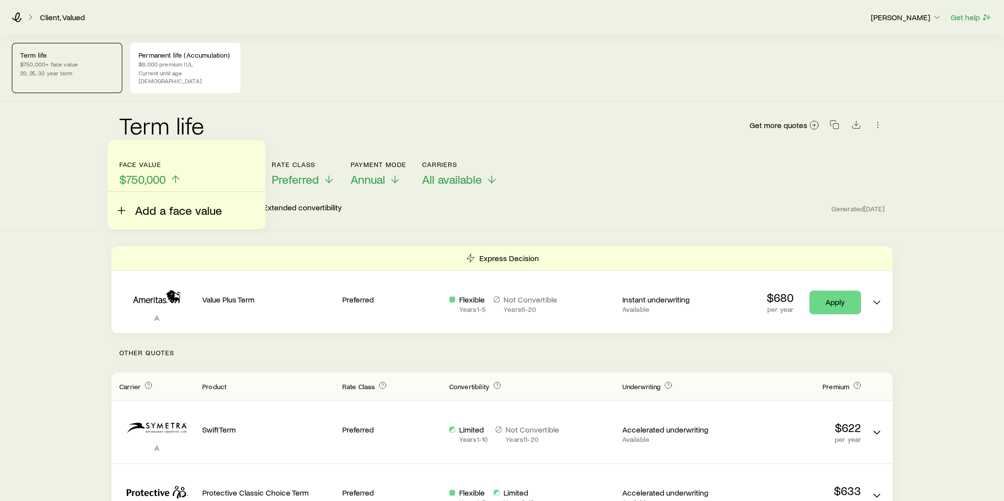
click at [181, 214] on span "Add a face value" at bounding box center [178, 211] width 87 height 14
type input "*********"
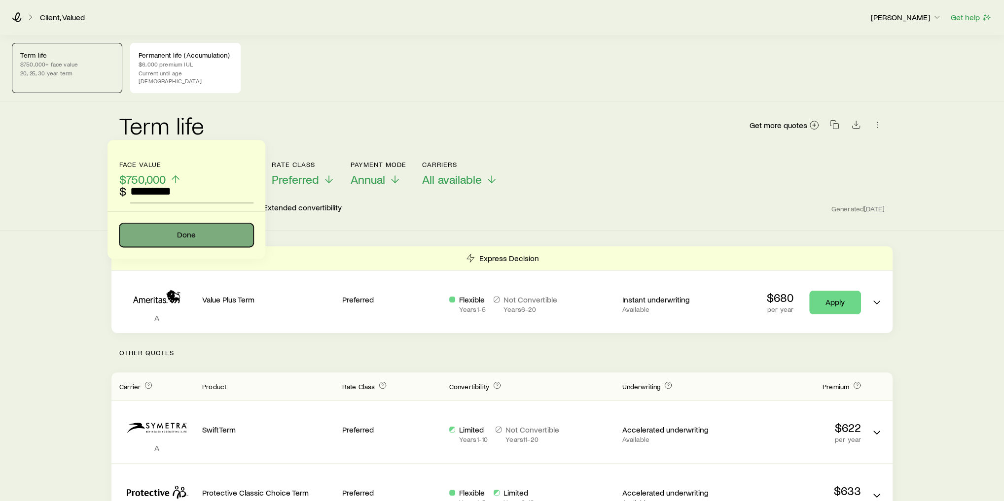
click at [168, 240] on button "Done" at bounding box center [186, 235] width 134 height 24
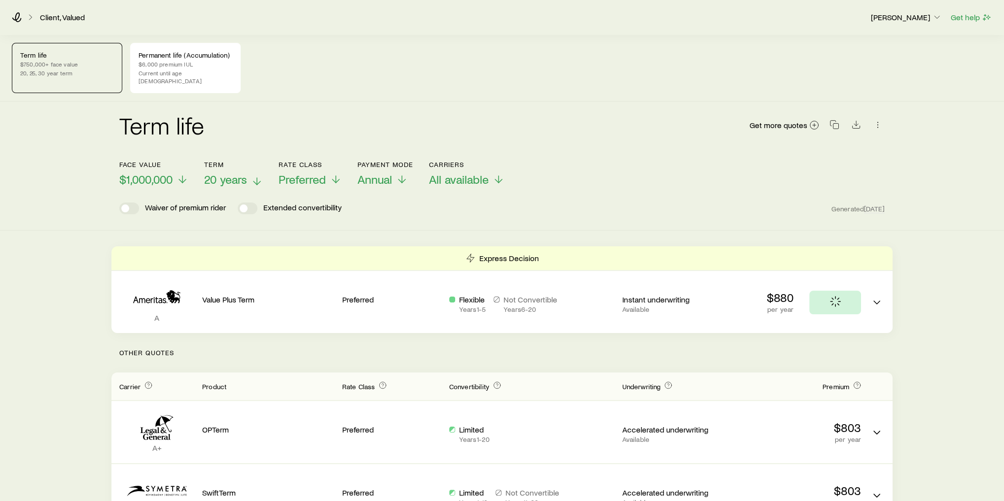
click at [256, 176] on icon at bounding box center [257, 182] width 12 height 12
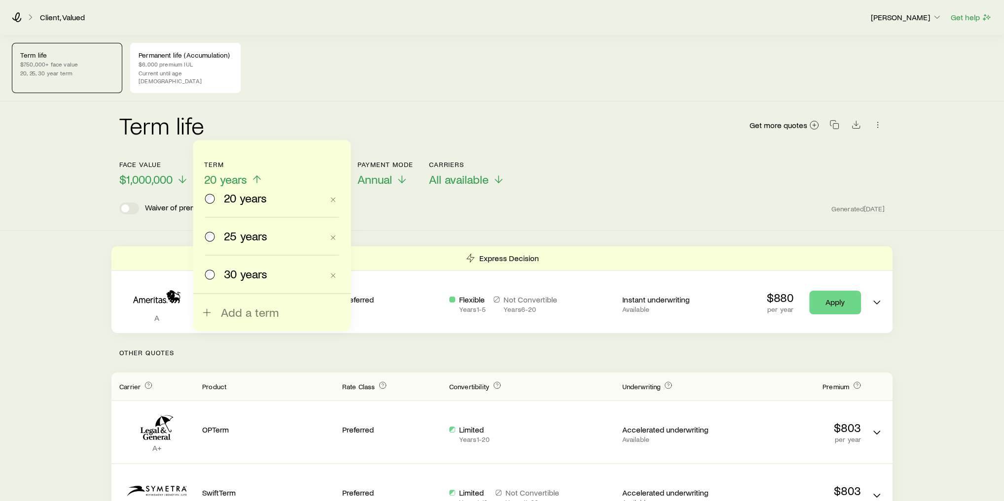
click at [325, 122] on div "Term life Get more quotes" at bounding box center [501, 131] width 765 height 36
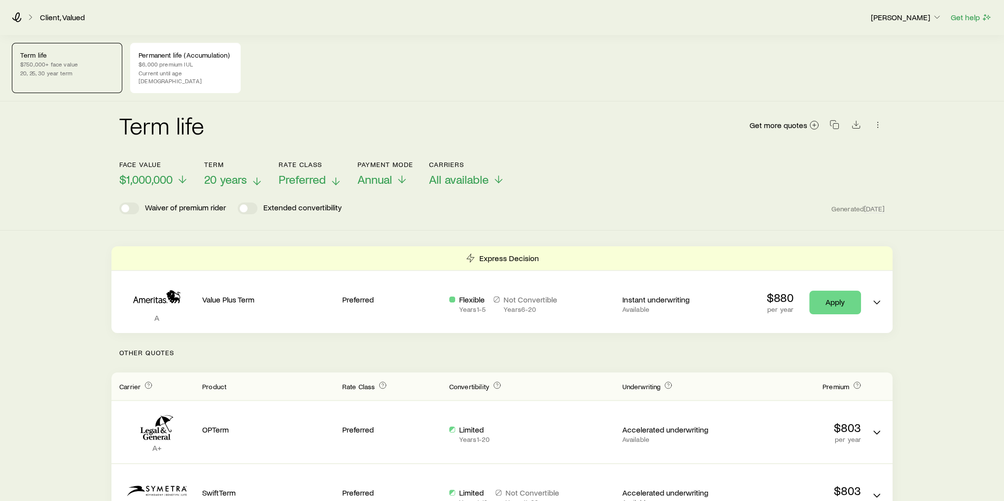
click at [329, 173] on p "Preferred" at bounding box center [310, 180] width 63 height 14
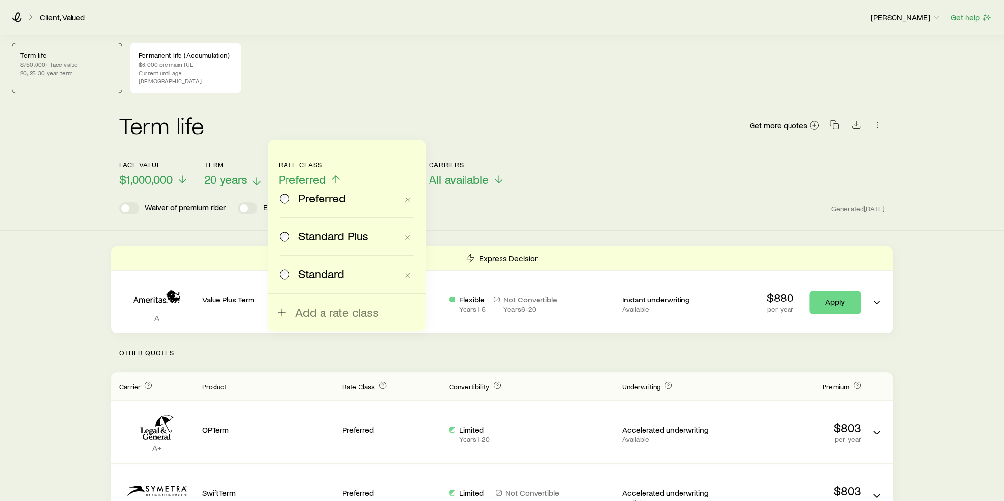
click at [329, 238] on span "Standard Plus" at bounding box center [333, 236] width 70 height 14
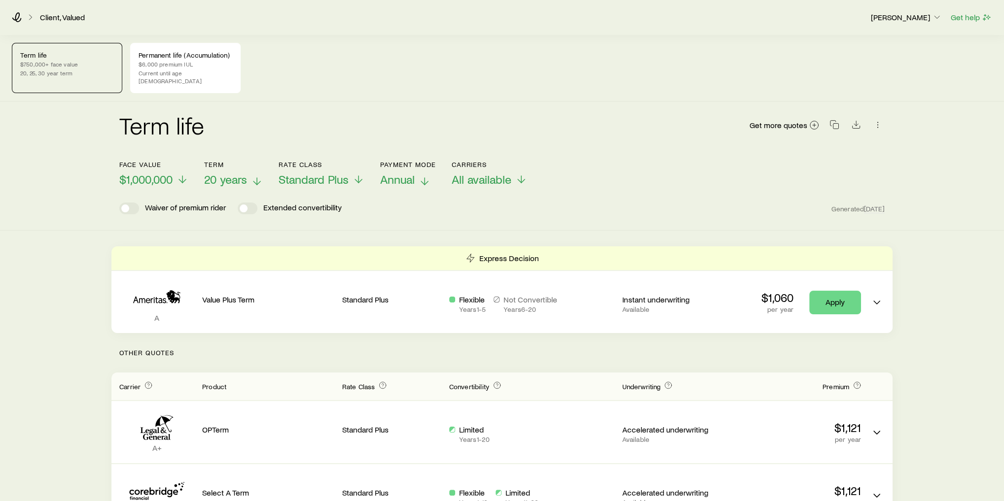
click at [413, 177] on span "Annual" at bounding box center [397, 180] width 35 height 14
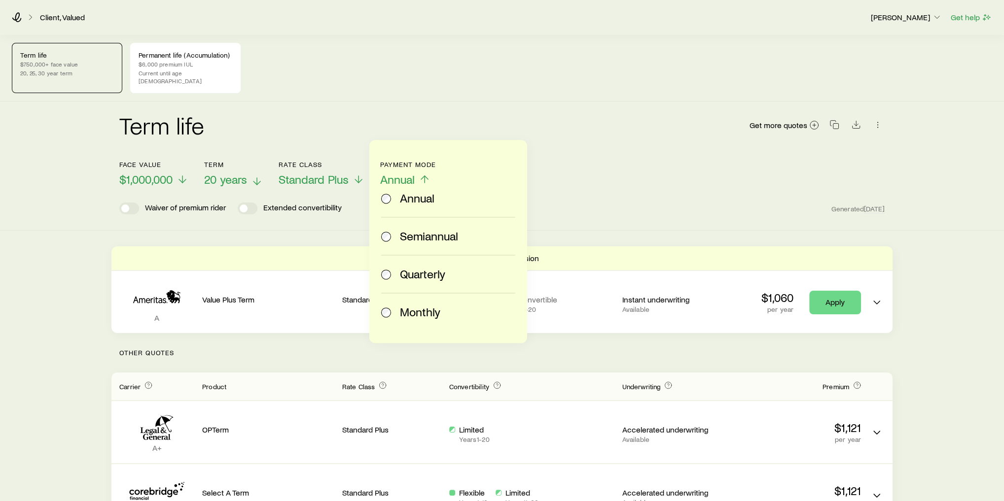
click at [447, 309] on div "Monthly" at bounding box center [455, 312] width 111 height 14
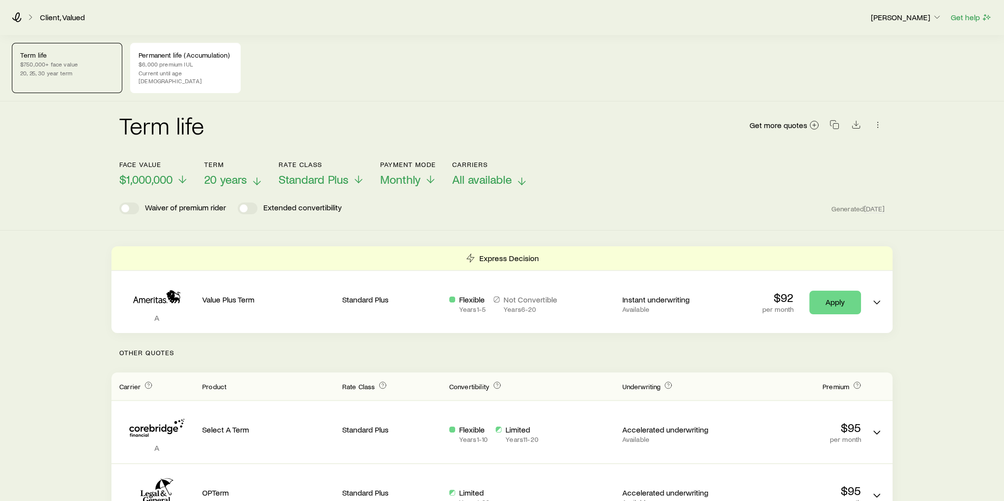
click at [502, 173] on span "All available" at bounding box center [482, 180] width 60 height 14
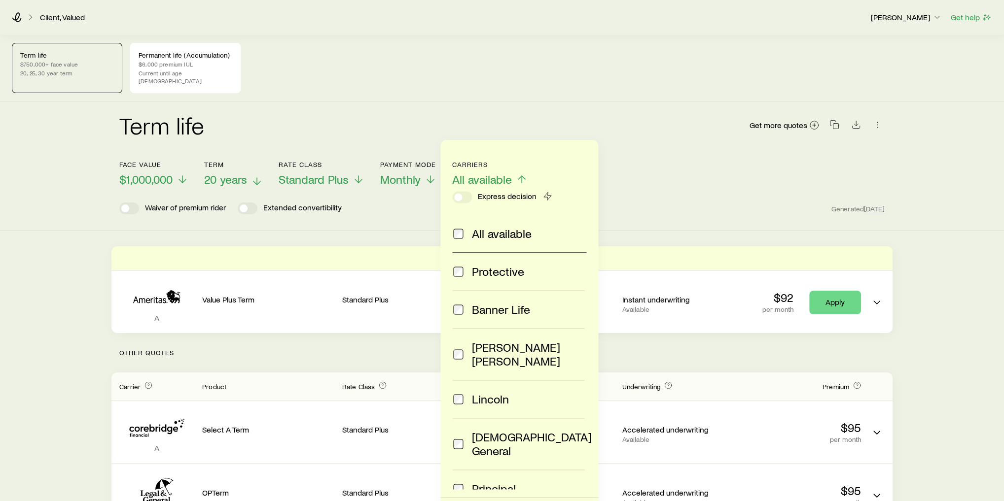
click at [691, 203] on div "Waiver of premium rider Extended convertibility Generated [DATE]" at bounding box center [501, 209] width 765 height 12
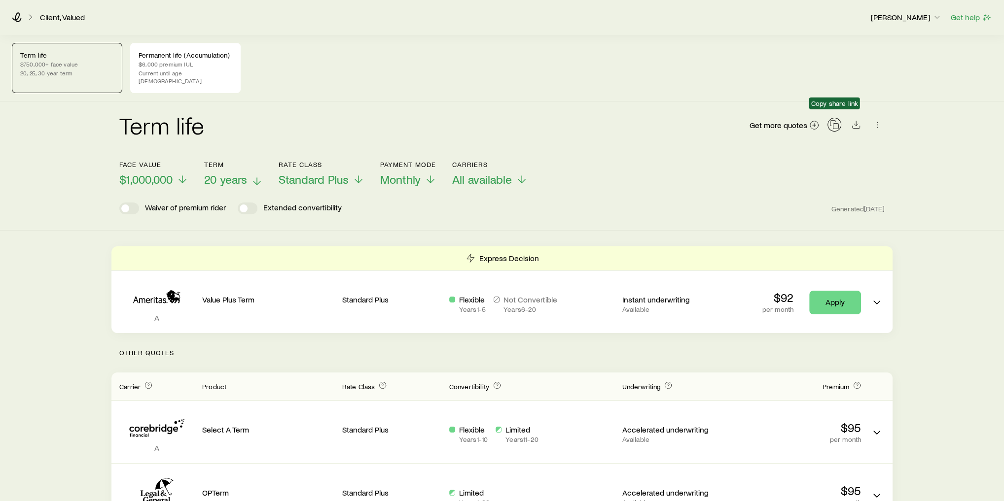
click at [833, 120] on icon "button" at bounding box center [834, 125] width 10 height 10
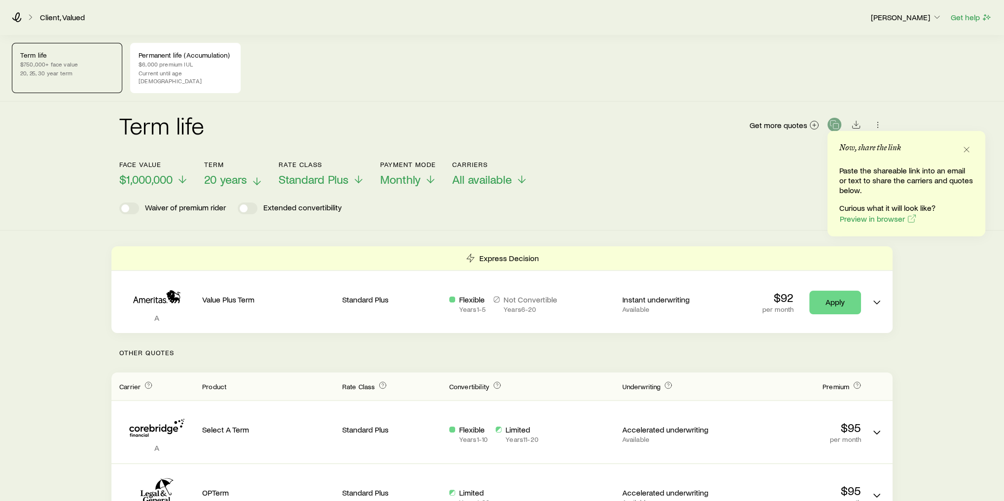
click at [486, 113] on div "Term life Get more quotes" at bounding box center [501, 131] width 765 height 36
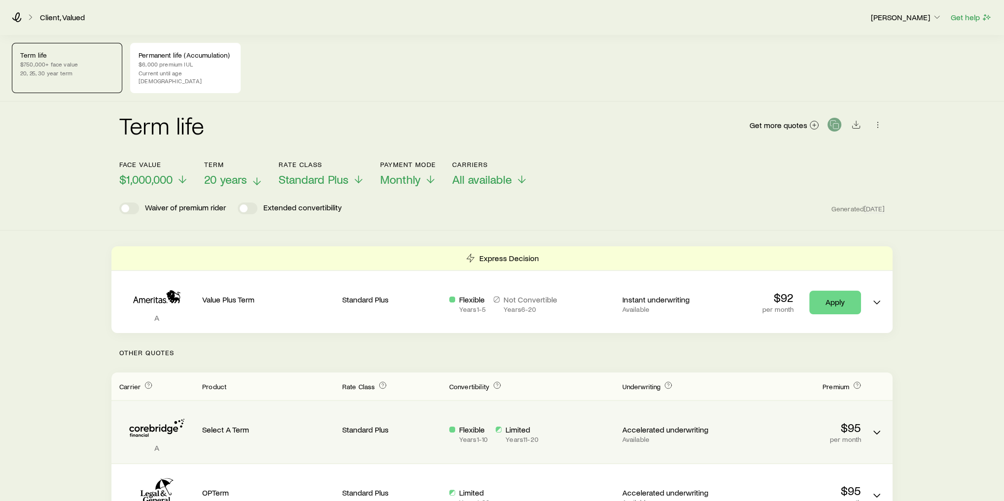
drag, startPoint x: 803, startPoint y: 426, endPoint x: 807, endPoint y: 420, distance: 6.7
click at [803, 426] on div "$95 per month" at bounding box center [795, 432] width 132 height 23
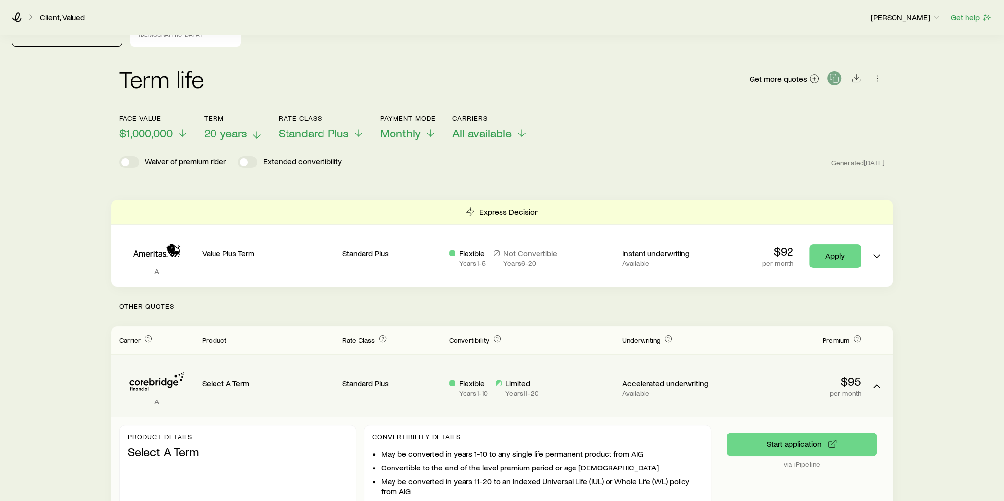
scroll to position [24, 0]
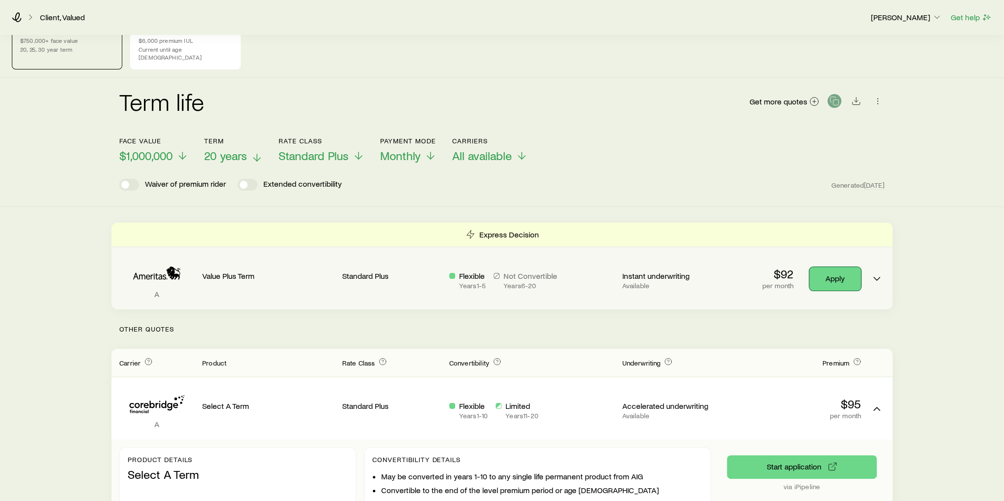
click at [852, 277] on link "Apply" at bounding box center [835, 279] width 52 height 24
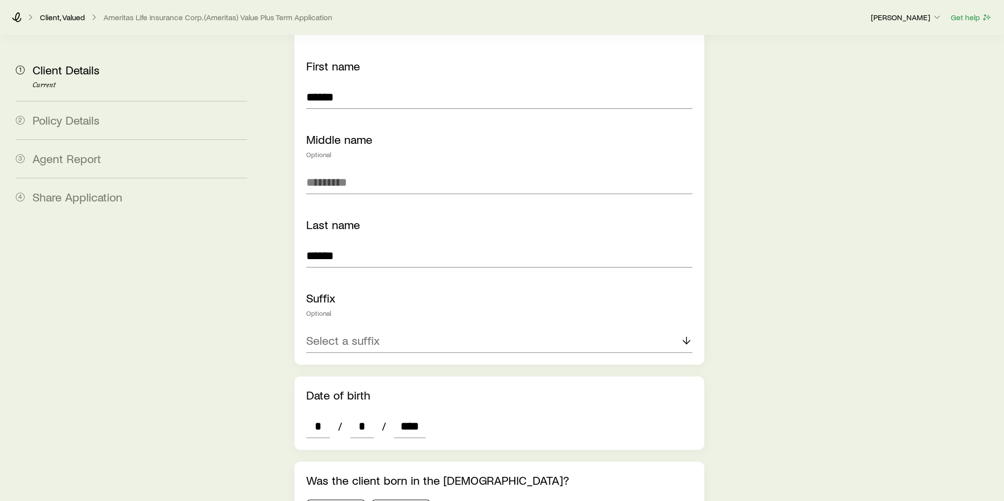
scroll to position [154, 0]
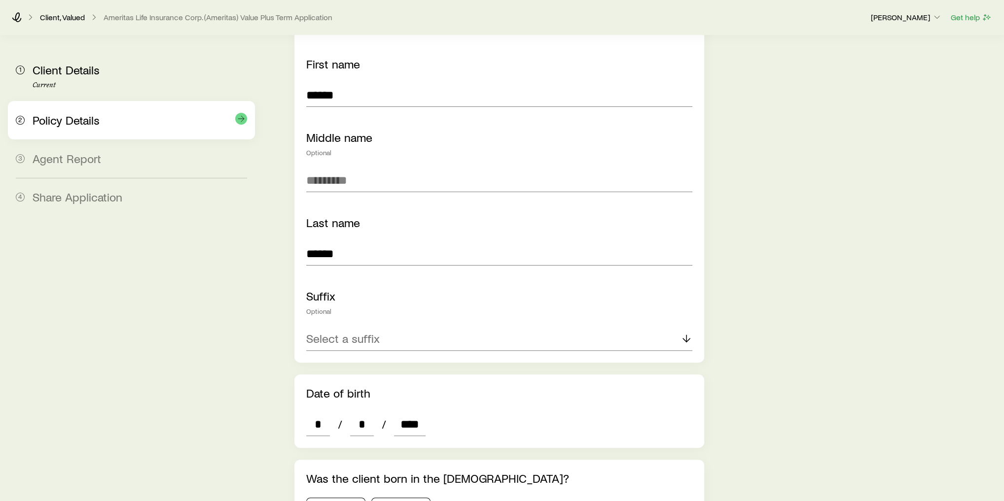
click at [74, 117] on span "Policy Details" at bounding box center [66, 120] width 67 height 14
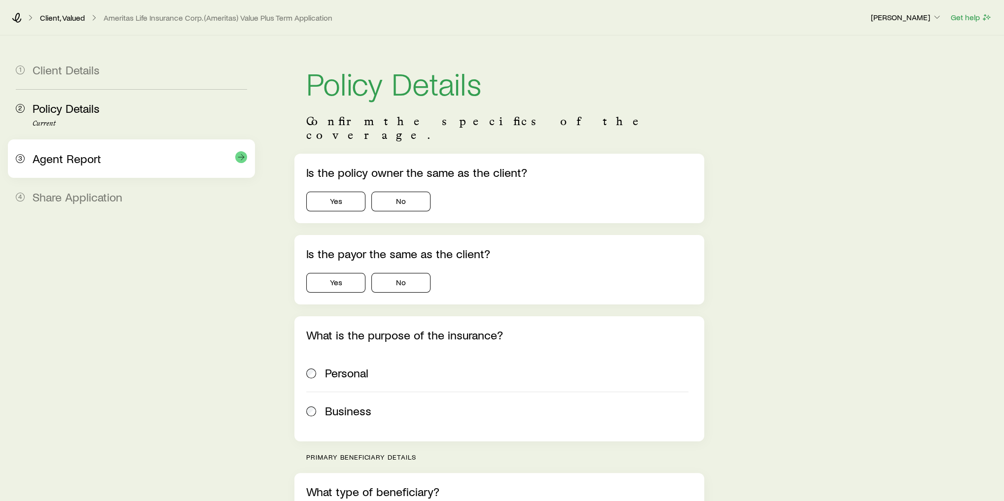
click at [72, 150] on div "3 Agent Report" at bounding box center [131, 159] width 231 height 38
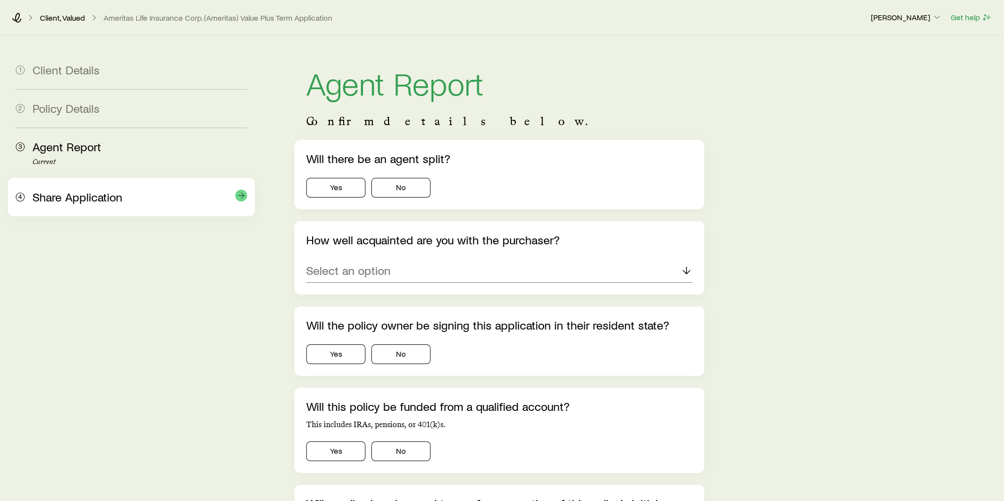
click at [74, 192] on span "Share Application" at bounding box center [78, 197] width 90 height 14
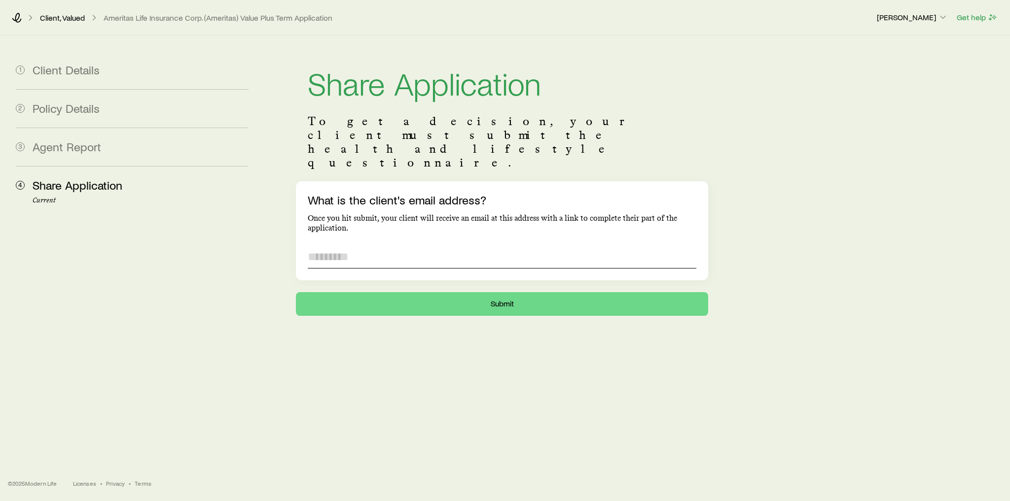
click at [393, 245] on input "What is the client's email address?" at bounding box center [502, 257] width 389 height 24
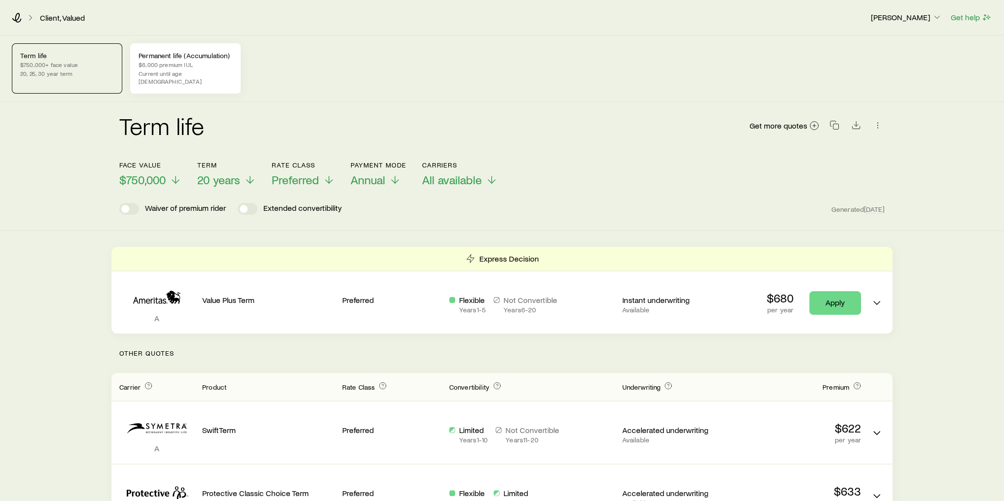
click at [226, 62] on p "$6,000 premium IUL" at bounding box center [186, 65] width 94 height 8
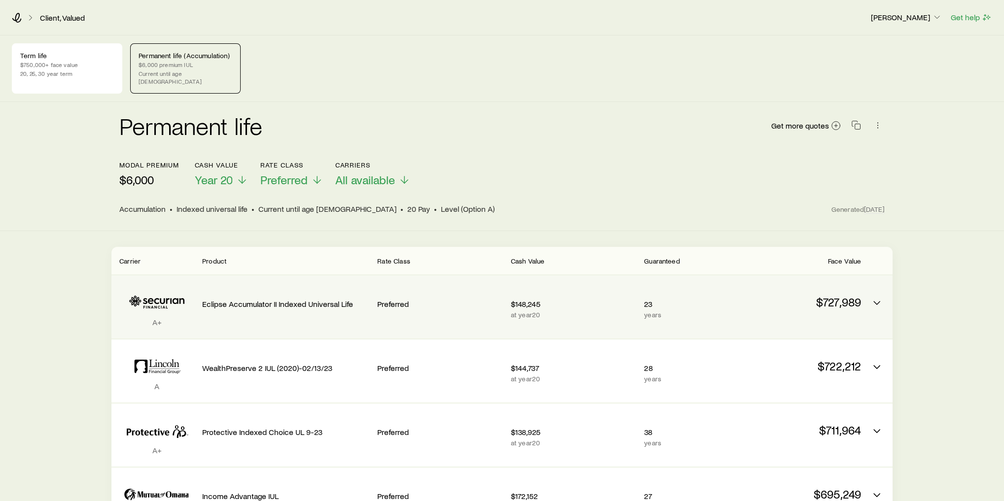
click at [298, 299] on p "Eclipse Accumulator II Indexed Universal Life" at bounding box center [285, 304] width 167 height 10
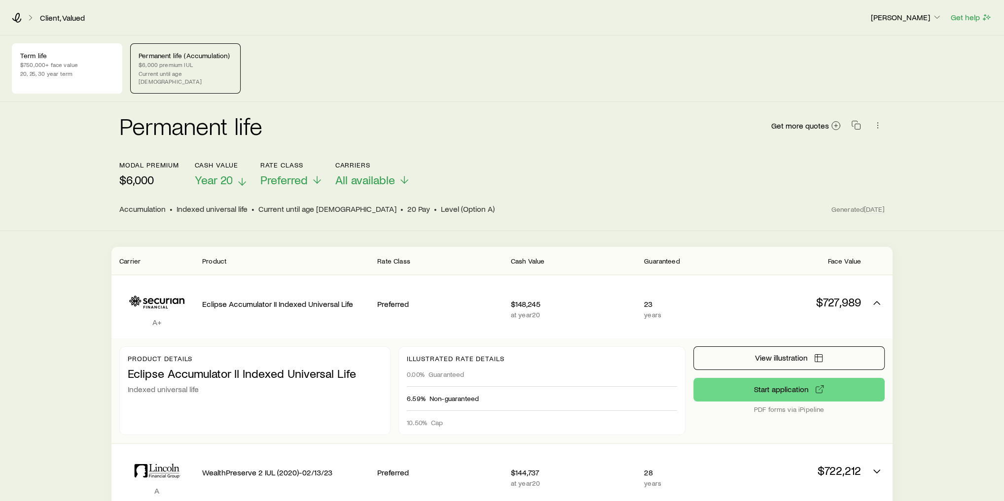
click at [228, 173] on span "Year 20" at bounding box center [213, 180] width 38 height 14
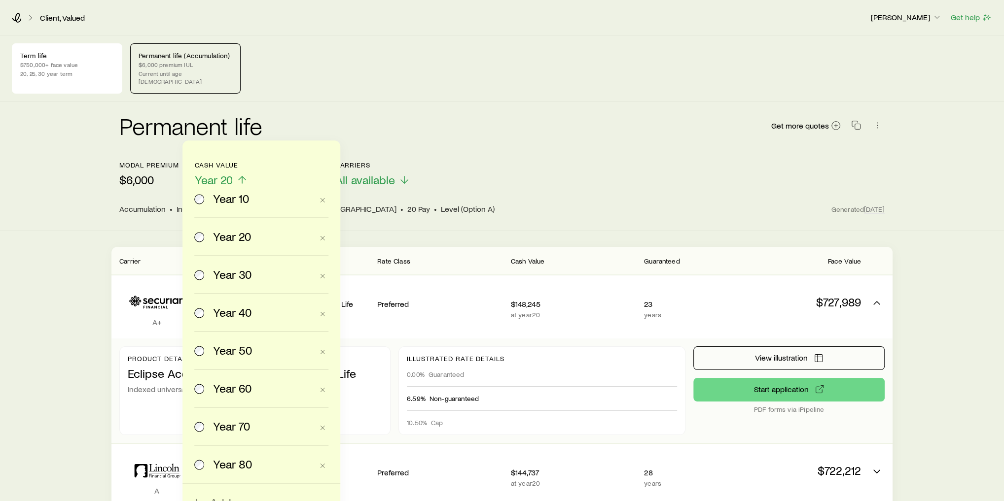
click at [244, 202] on span "Year 10" at bounding box center [231, 199] width 36 height 14
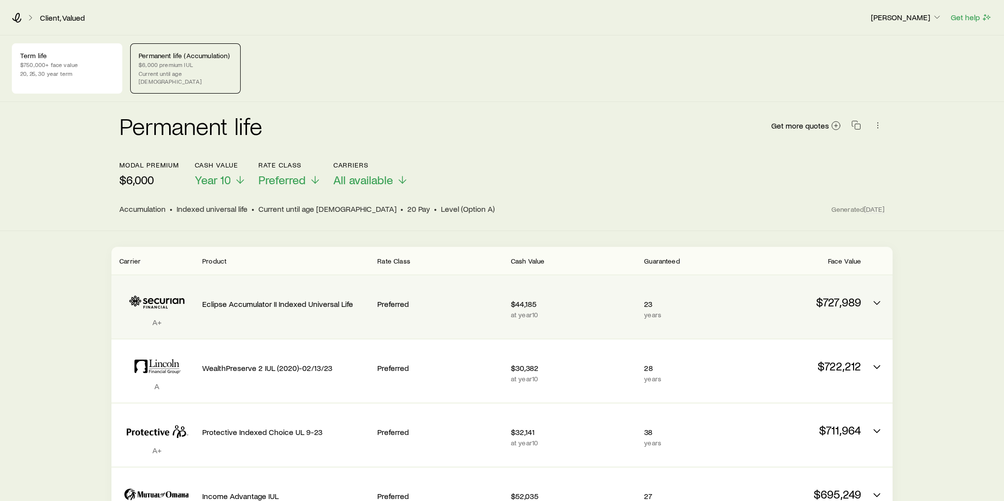
click at [801, 326] on div "A+ Eclipse Accumulator II Indexed Universal Life Preferred $44,185 at year 10 2…" at bounding box center [501, 307] width 781 height 63
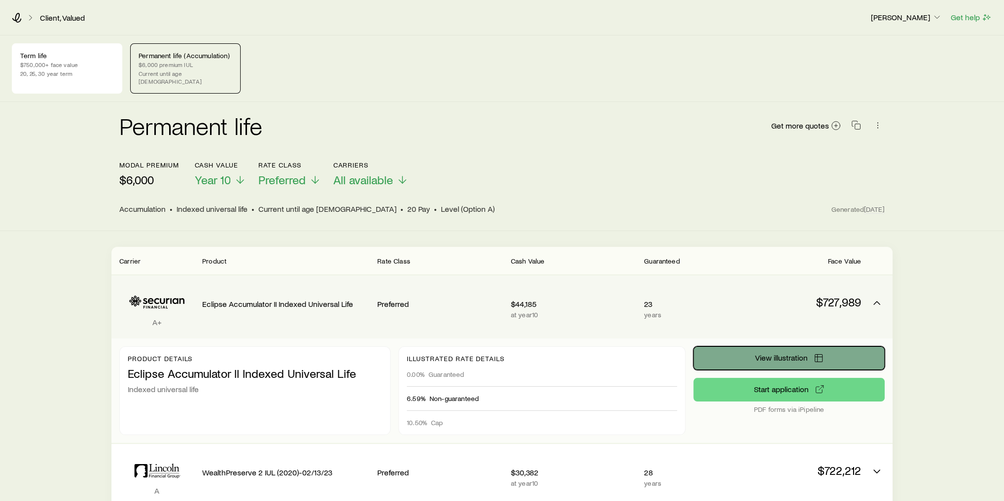
click at [790, 354] on span "View illustration" at bounding box center [781, 358] width 53 height 8
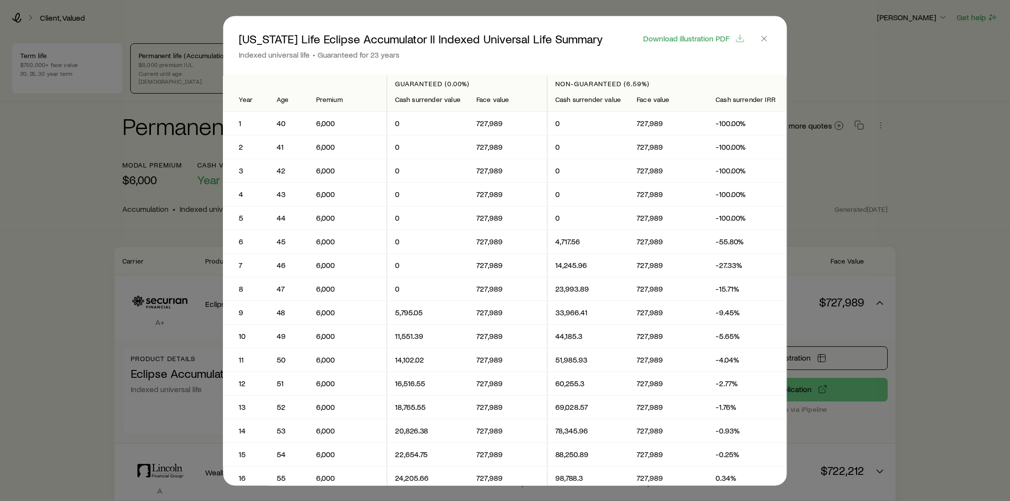
click at [891, 68] on div at bounding box center [505, 250] width 1010 height 501
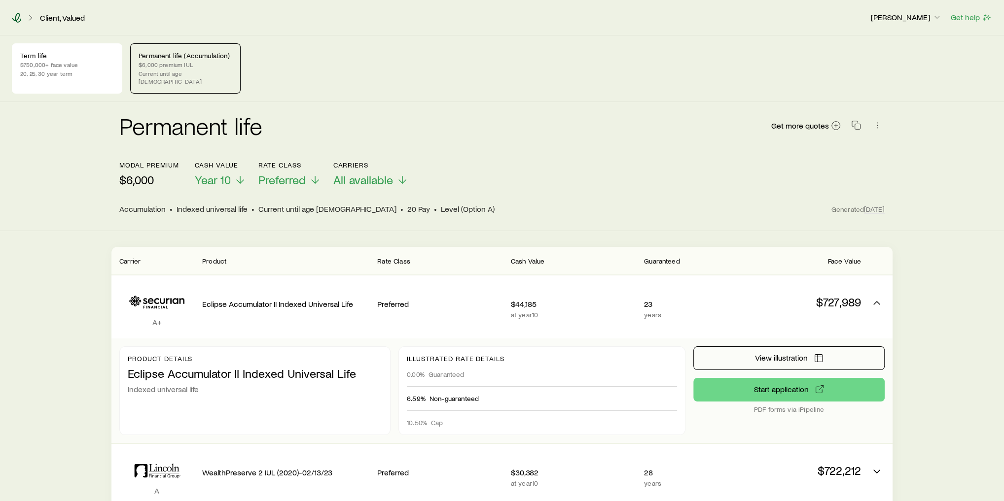
click at [18, 17] on icon at bounding box center [16, 18] width 9 height 10
